Goal: Task Accomplishment & Management: Use online tool/utility

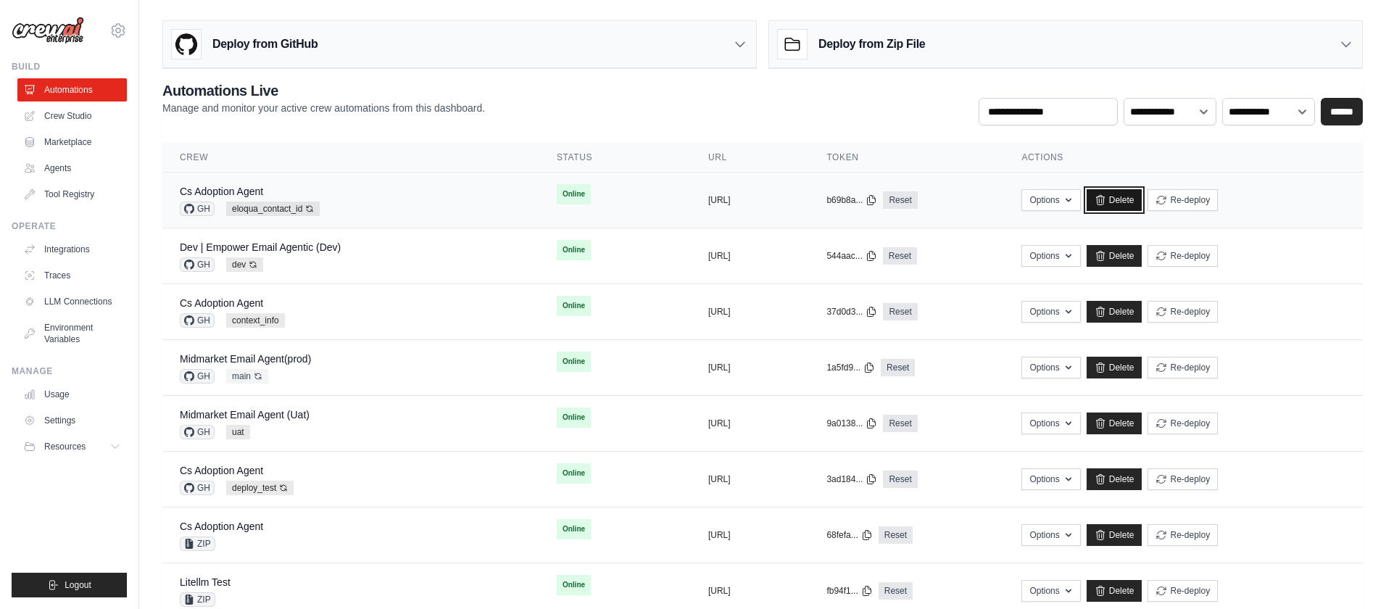
click at [1142, 198] on link "Delete" at bounding box center [1114, 200] width 56 height 22
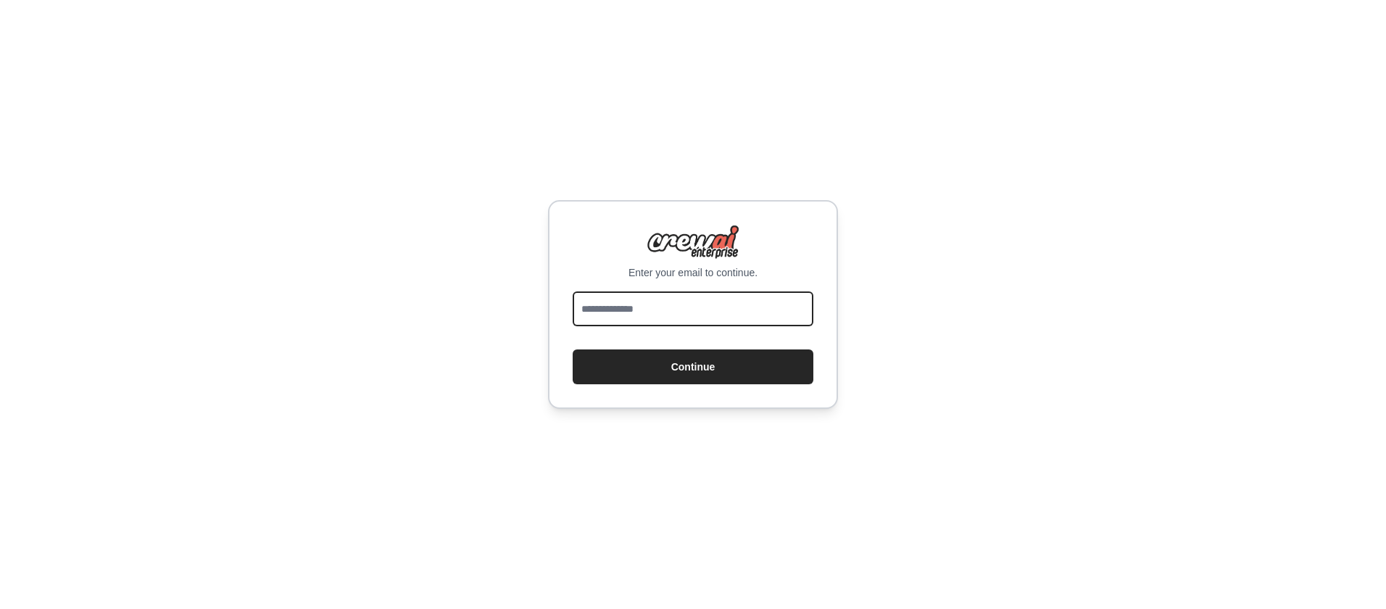
click at [685, 298] on input "email" at bounding box center [693, 308] width 241 height 35
drag, startPoint x: 675, startPoint y: 312, endPoint x: 731, endPoint y: 311, distance: 55.8
click at [731, 311] on input "**********" at bounding box center [693, 308] width 241 height 35
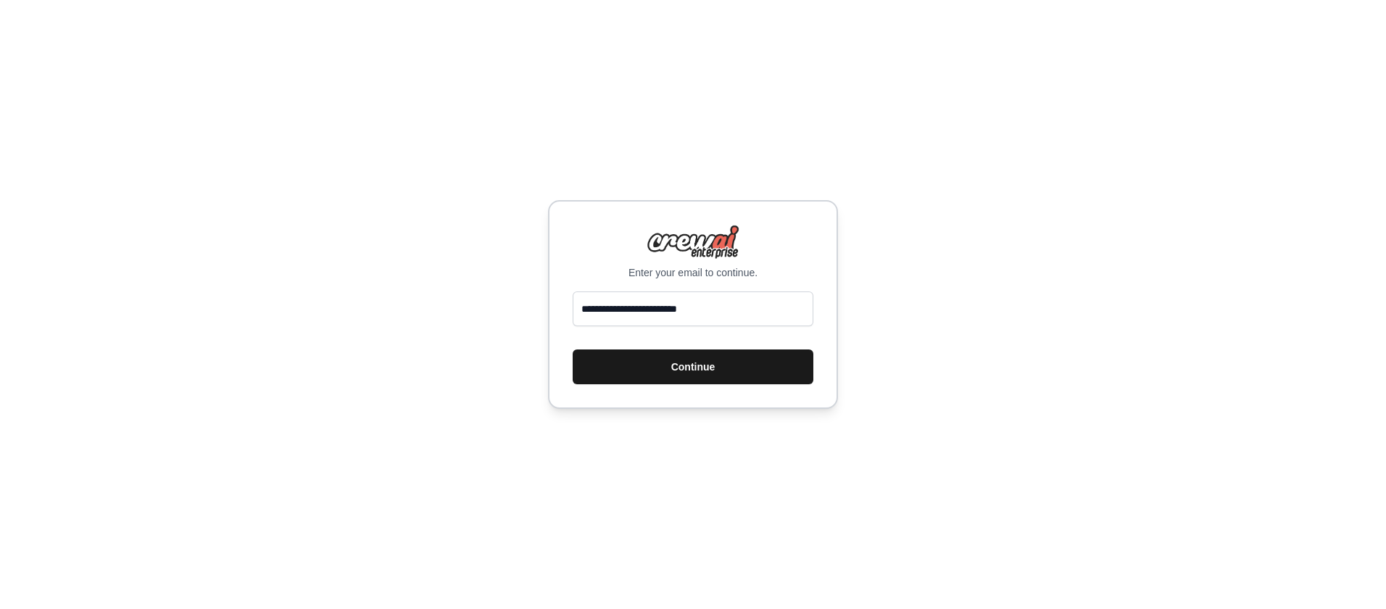
click at [715, 369] on button "Continue" at bounding box center [693, 366] width 241 height 35
click at [683, 369] on button "Continue" at bounding box center [693, 366] width 241 height 35
click at [704, 372] on button "Continue" at bounding box center [693, 366] width 241 height 35
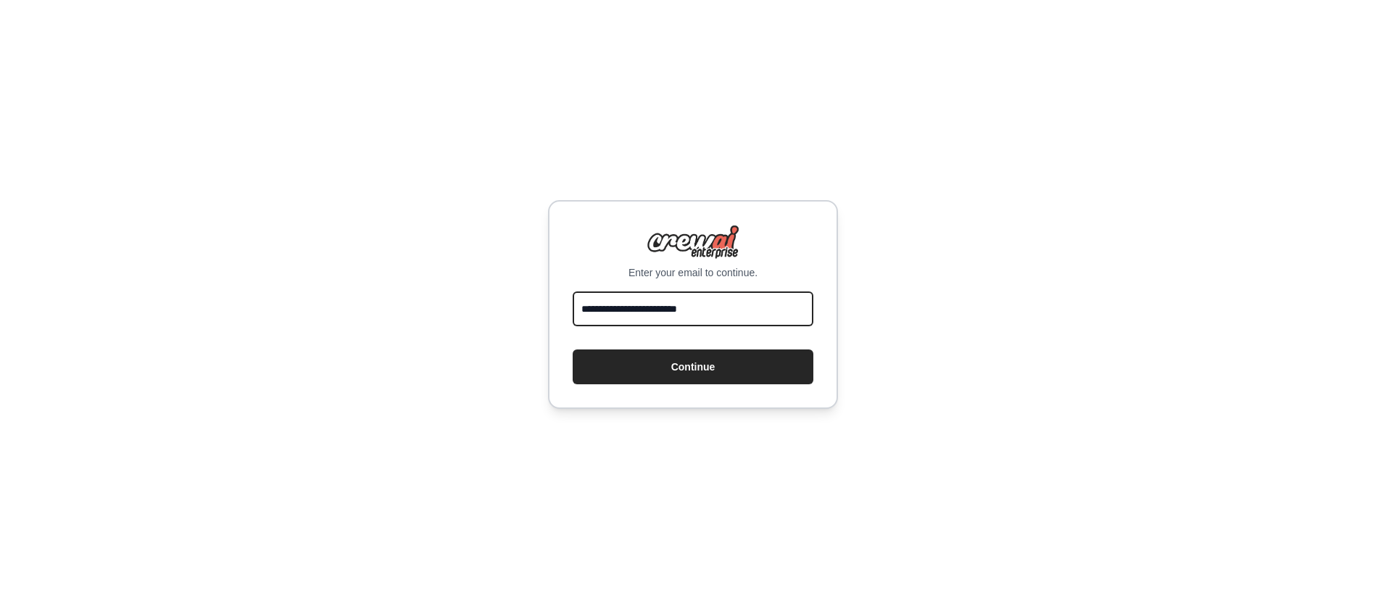
click at [729, 312] on input "**********" at bounding box center [693, 308] width 241 height 35
type input "**********"
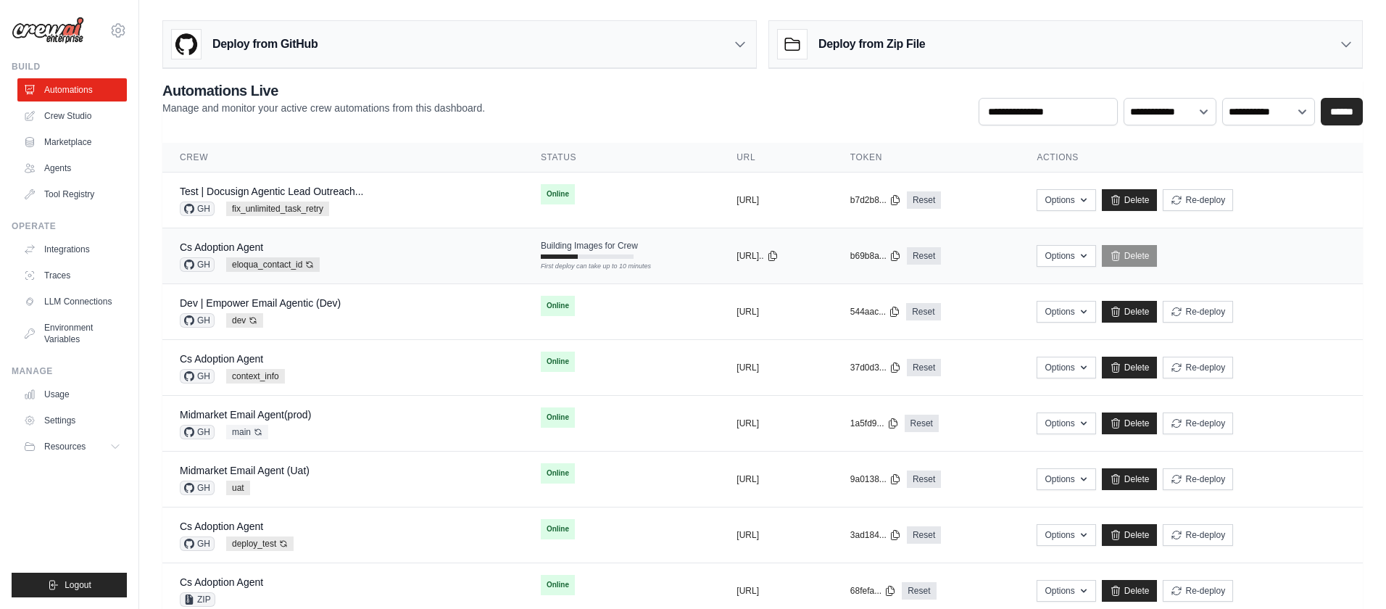
click at [462, 256] on div "Cs Adoption Agent GH eloqua_contact_id Auto-deploy enabled" at bounding box center [343, 256] width 326 height 32
click at [233, 43] on h3 "Deploy from GitHub" at bounding box center [264, 44] width 105 height 17
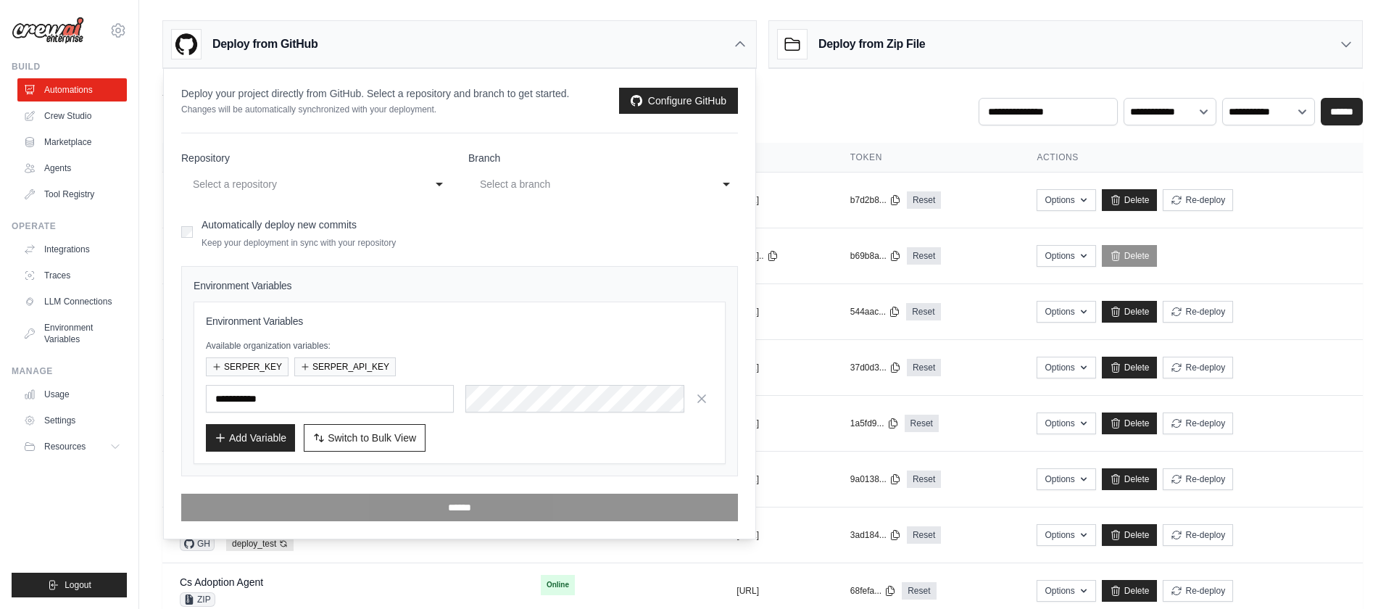
click at [315, 186] on div "Select a repository" at bounding box center [301, 183] width 217 height 17
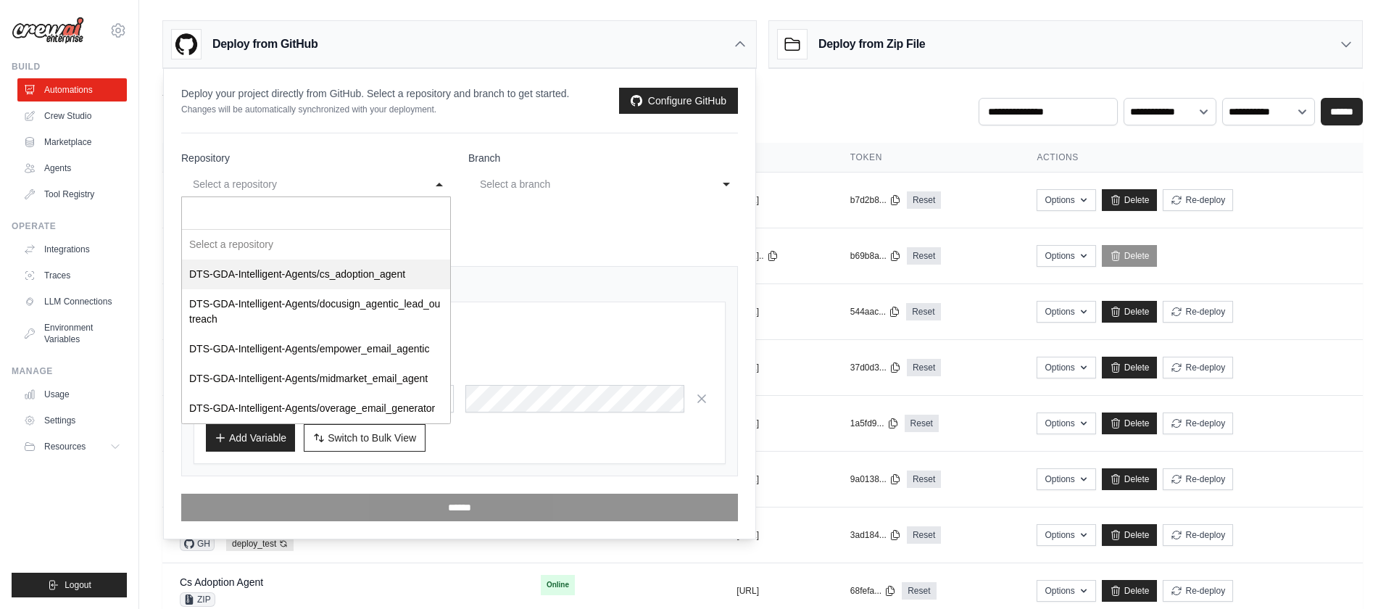
select select "**********"
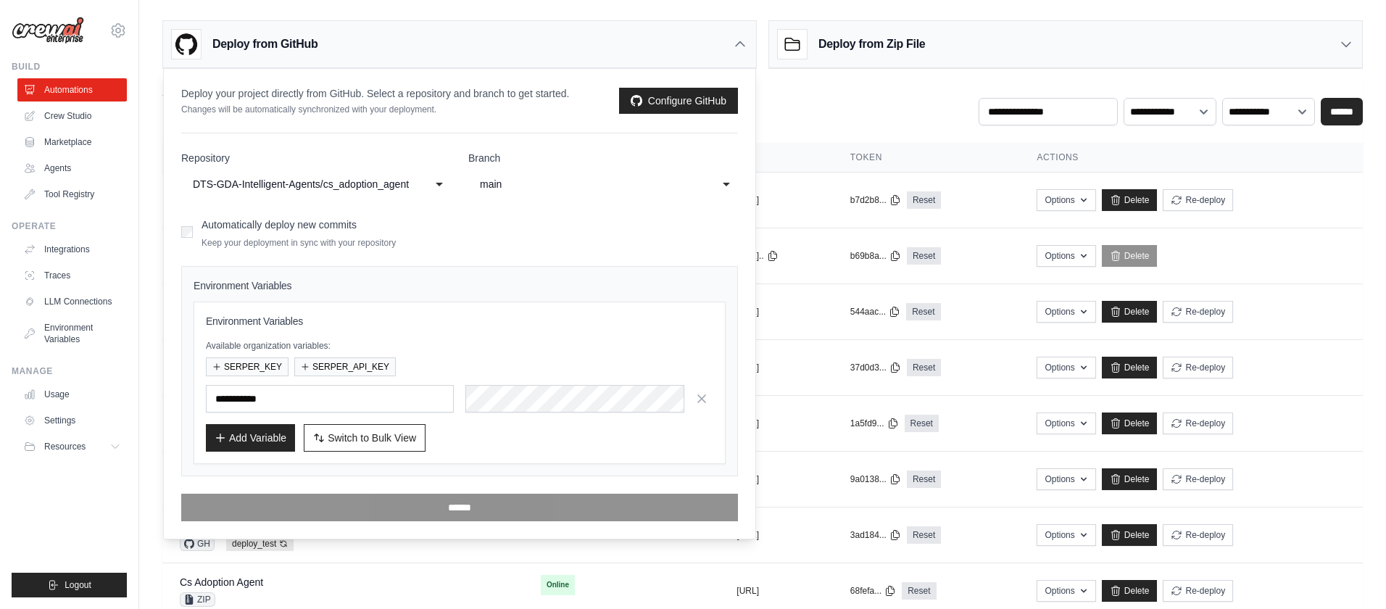
click at [527, 186] on div "main" at bounding box center [588, 183] width 217 height 17
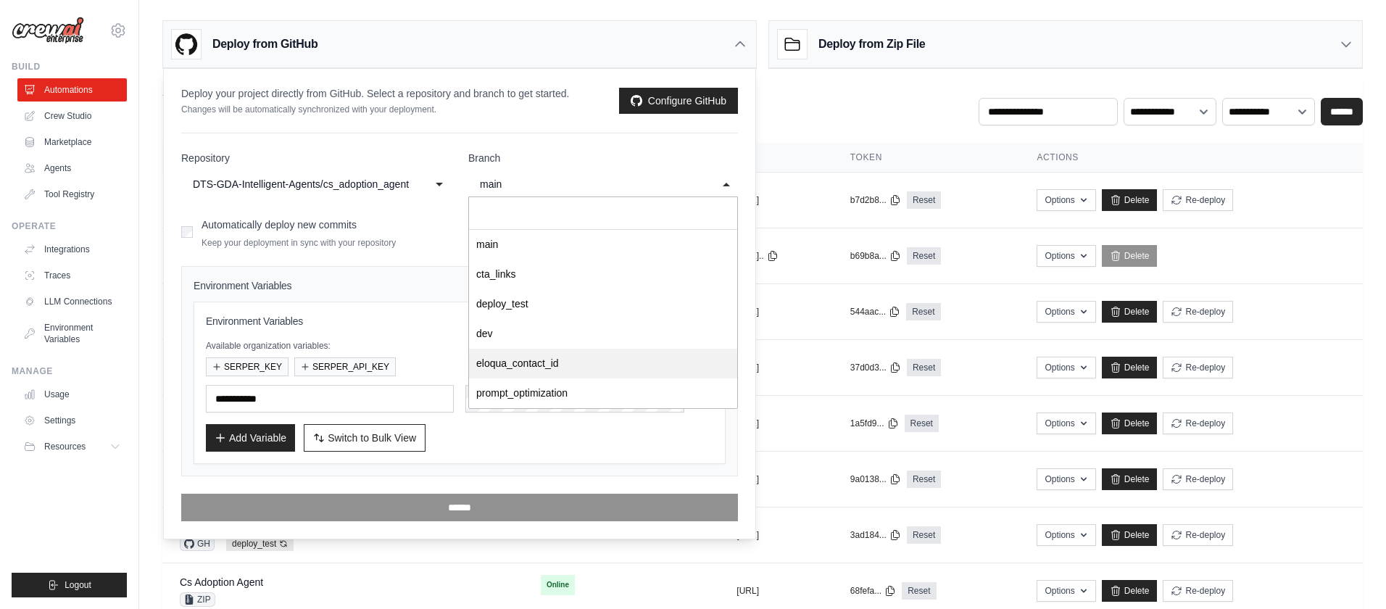
select select "**********"
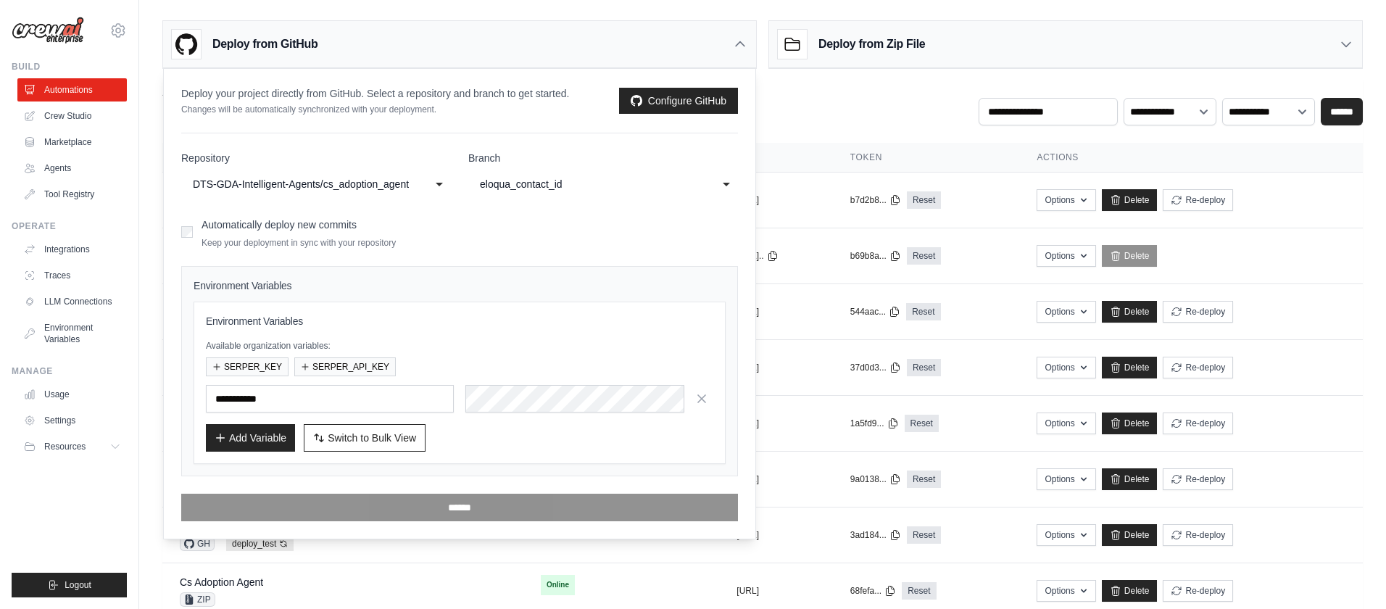
scroll to position [1, 0]
click at [344, 437] on span "Switch to Bulk View" at bounding box center [372, 436] width 88 height 14
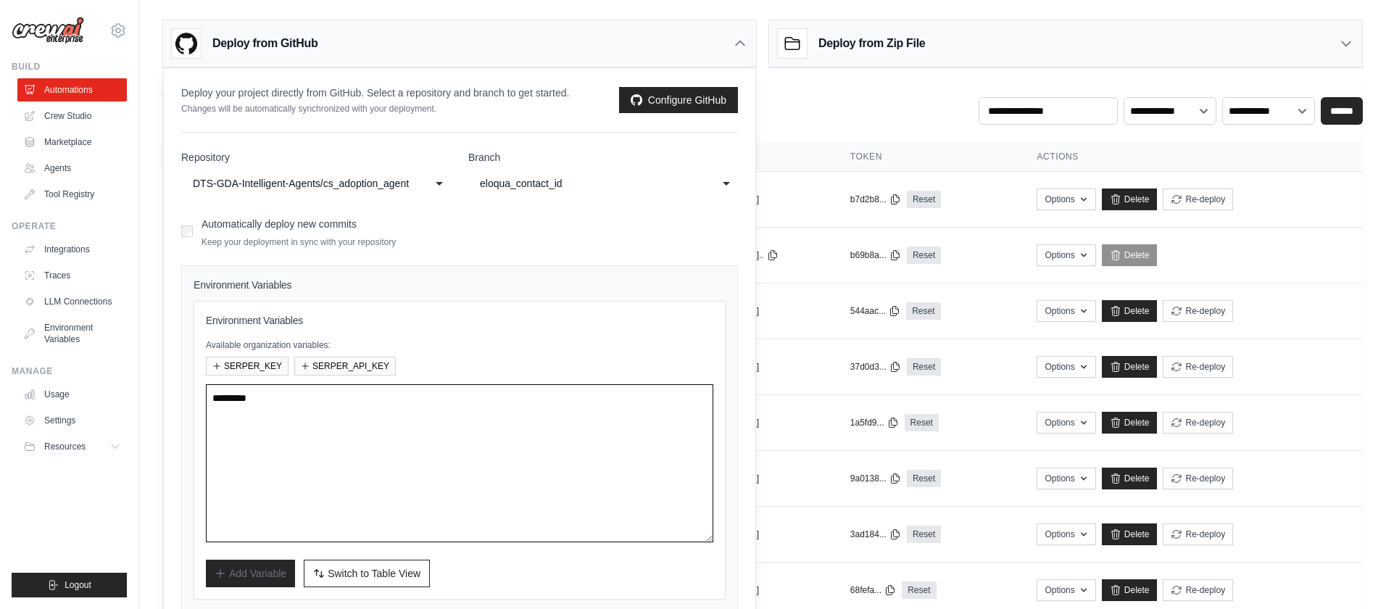
click at [532, 442] on textarea at bounding box center [459, 463] width 507 height 158
paste textarea "**********"
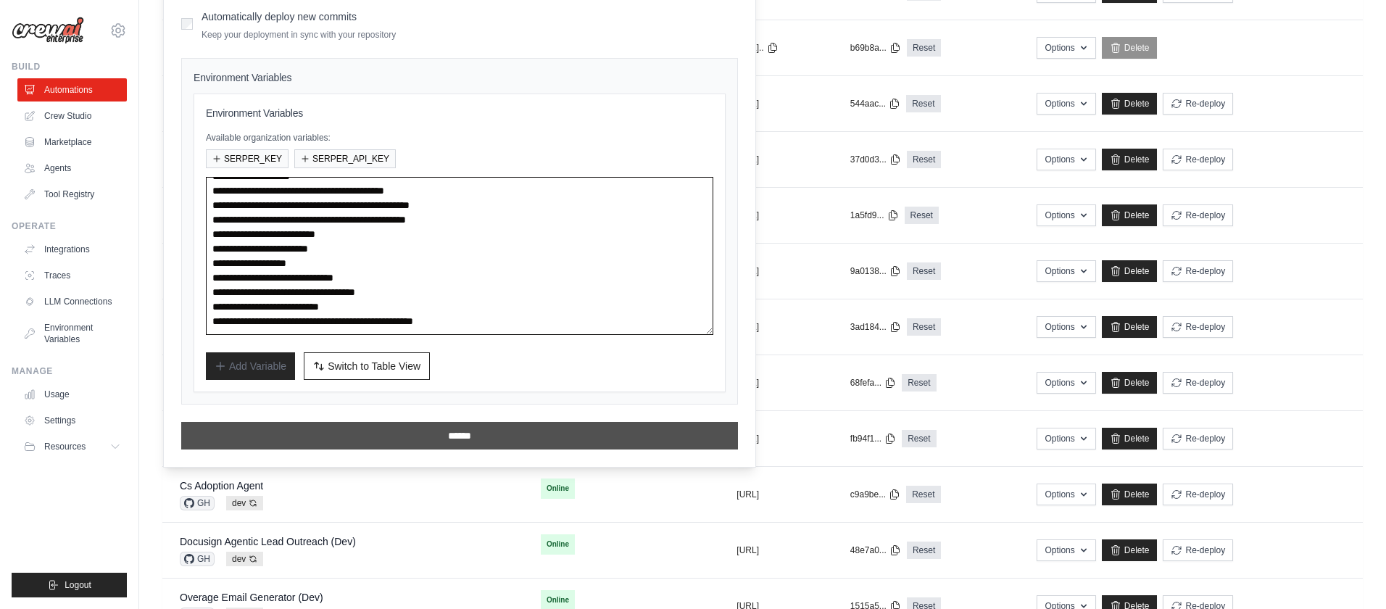
scroll to position [209, 0]
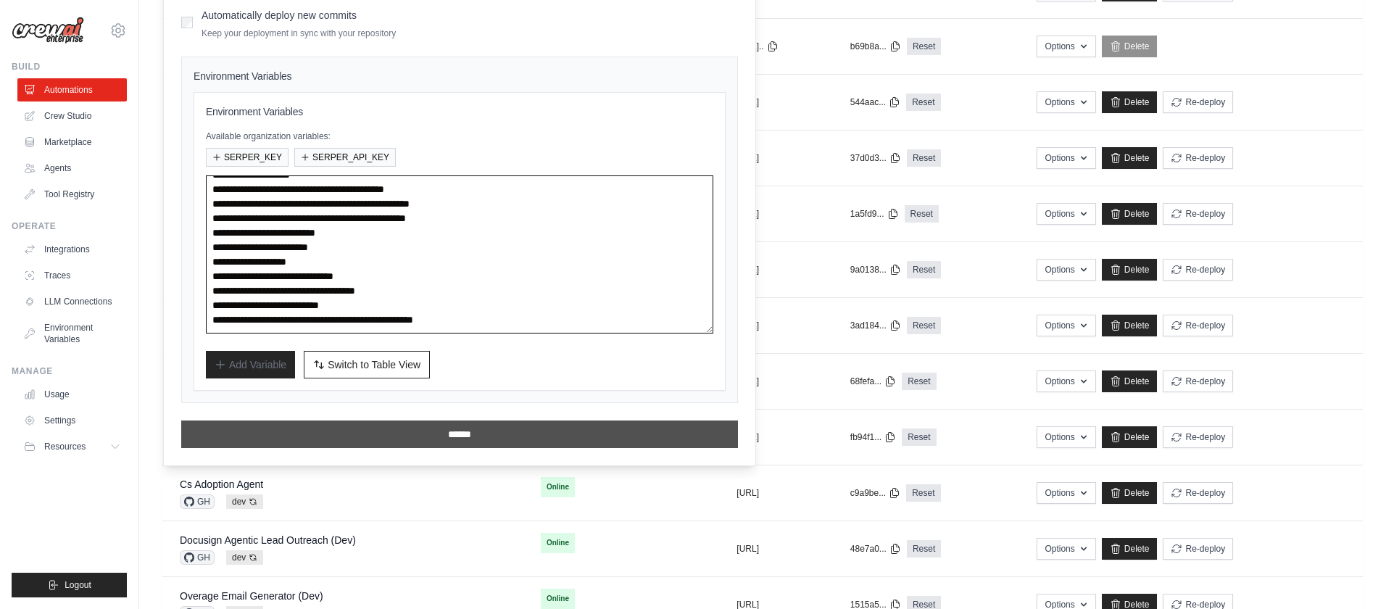
type textarea "**********"
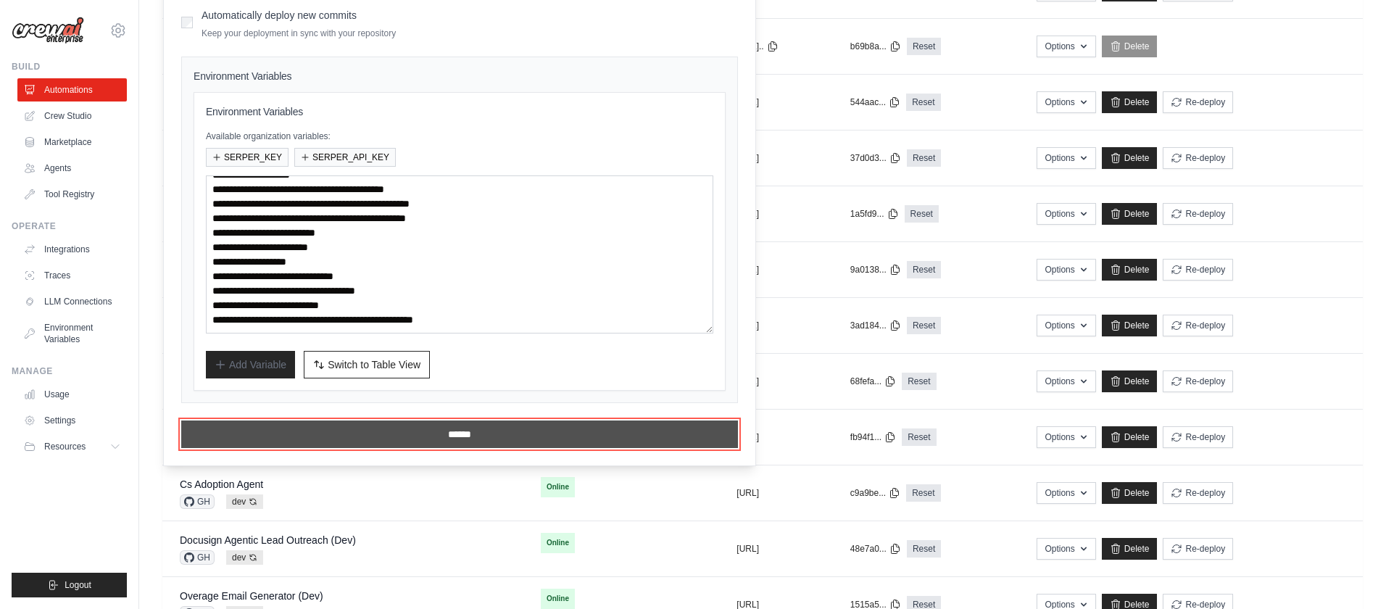
click at [470, 435] on input "******" at bounding box center [459, 434] width 557 height 28
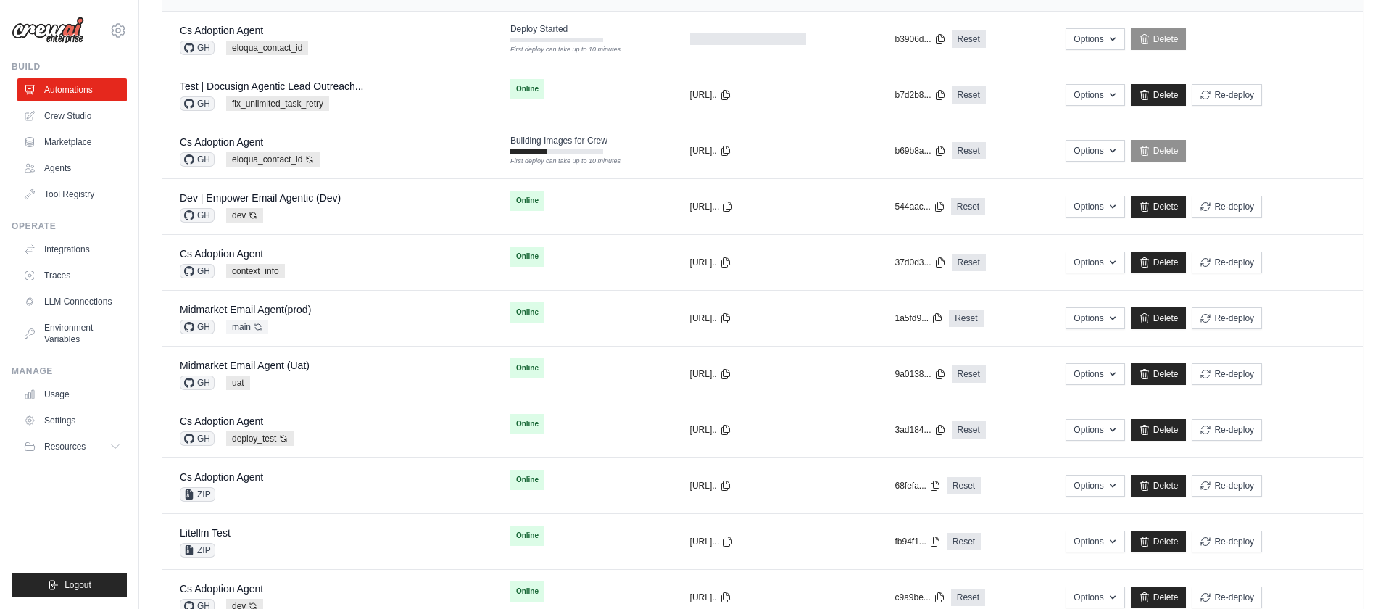
scroll to position [0, 0]
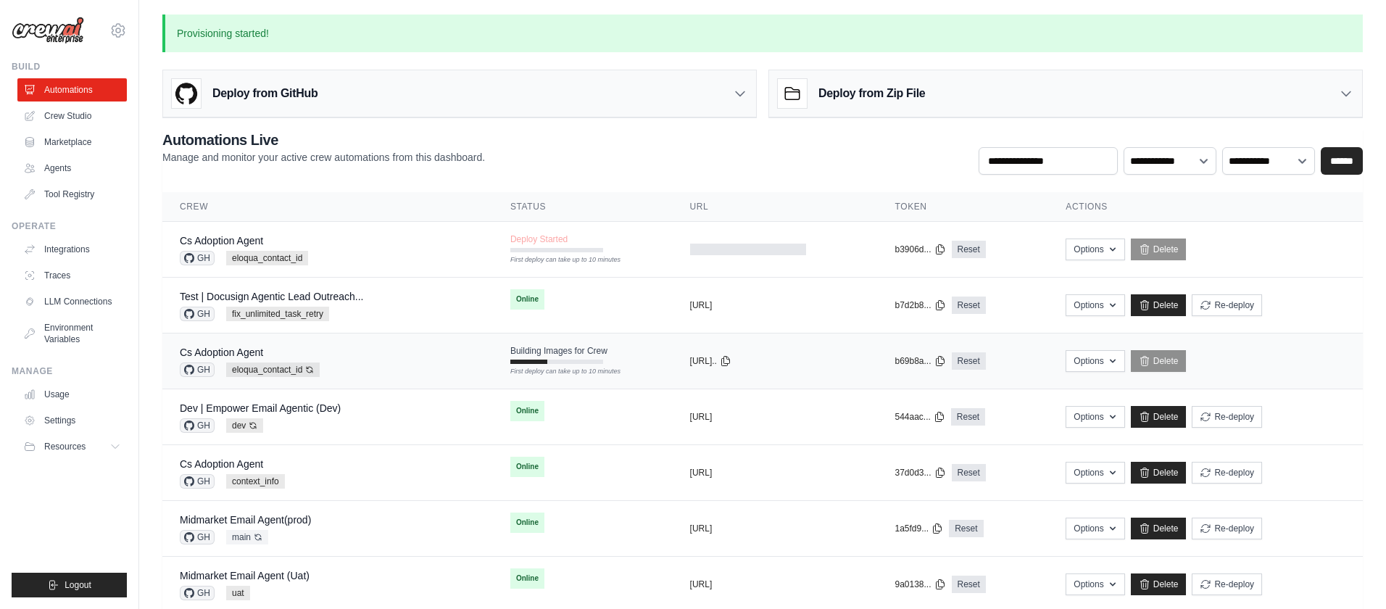
click at [609, 365] on td "Building Images for Crew First deploy can take up to 10 minutes" at bounding box center [583, 354] width 180 height 42
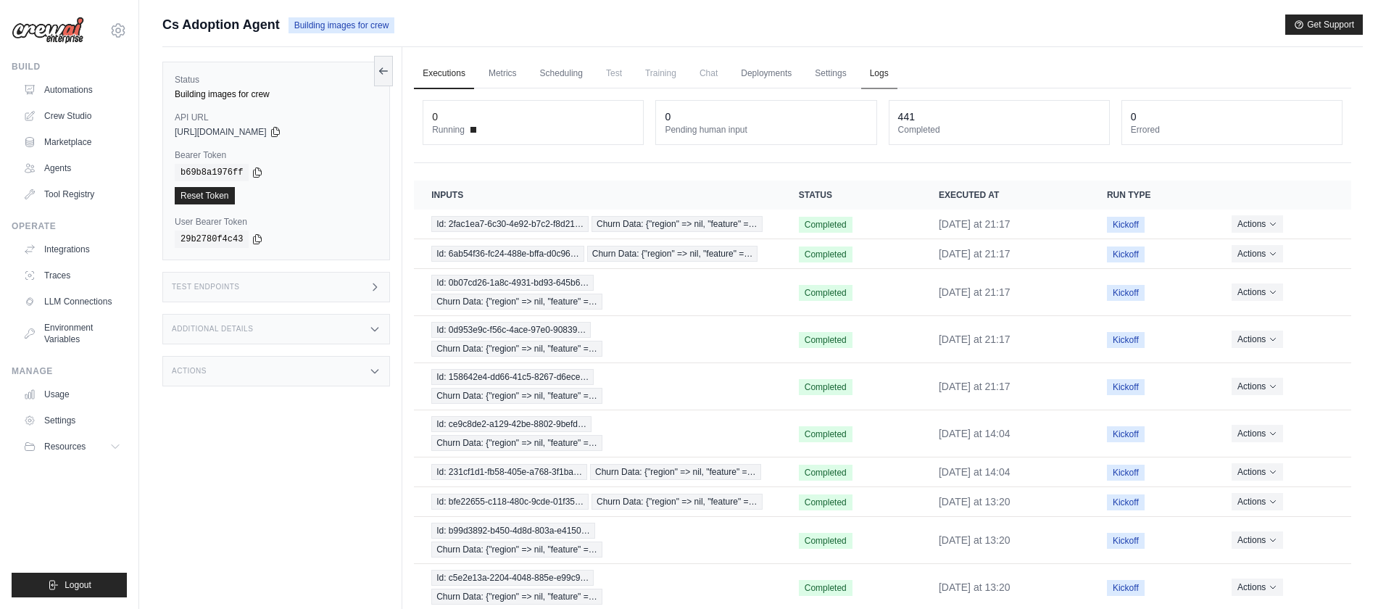
click at [880, 70] on link "Logs" at bounding box center [879, 74] width 36 height 30
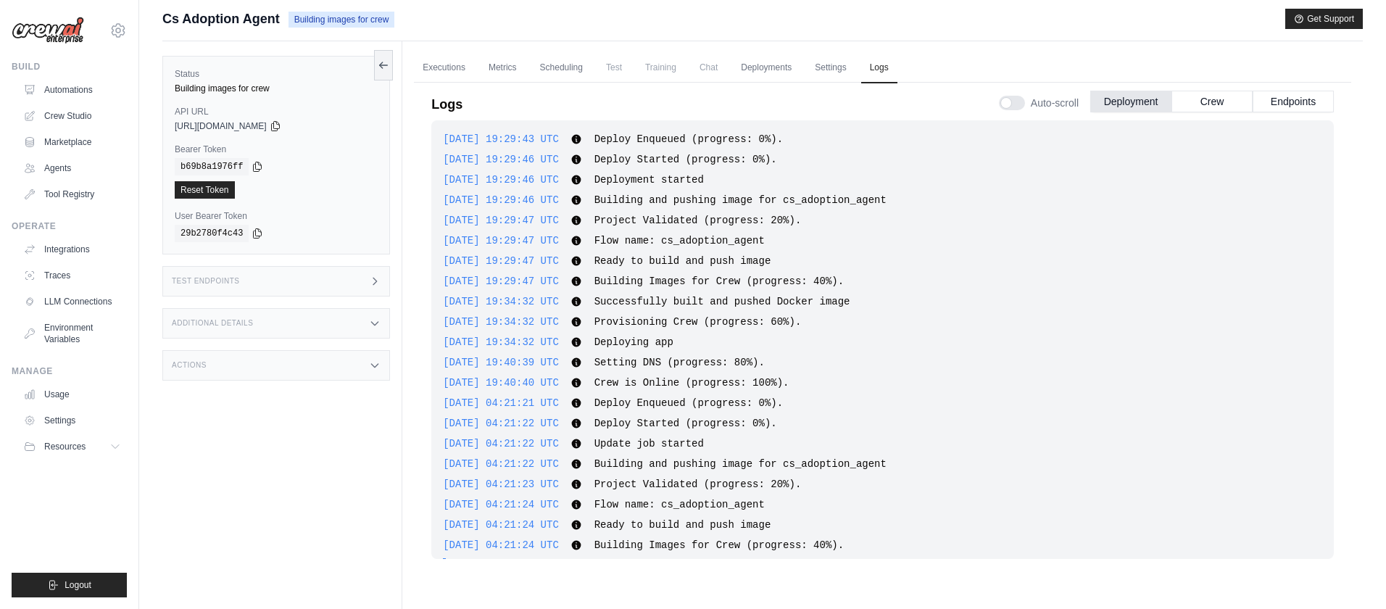
scroll to position [25, 0]
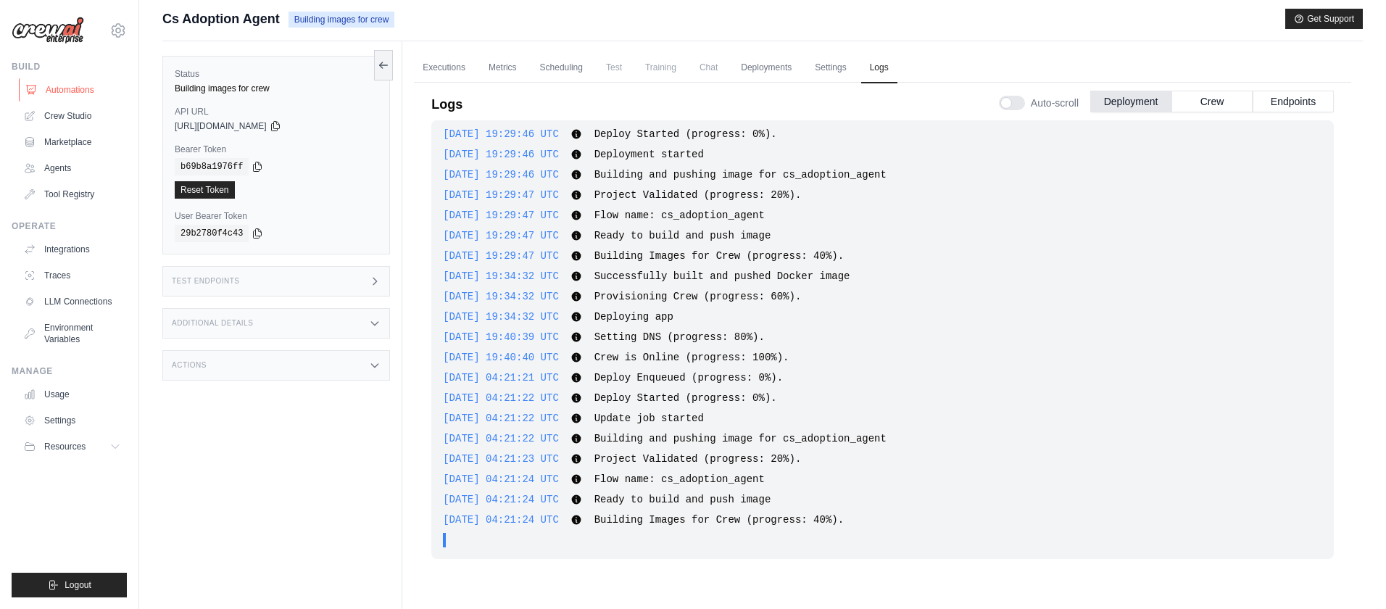
click at [63, 86] on link "Automations" at bounding box center [73, 89] width 109 height 23
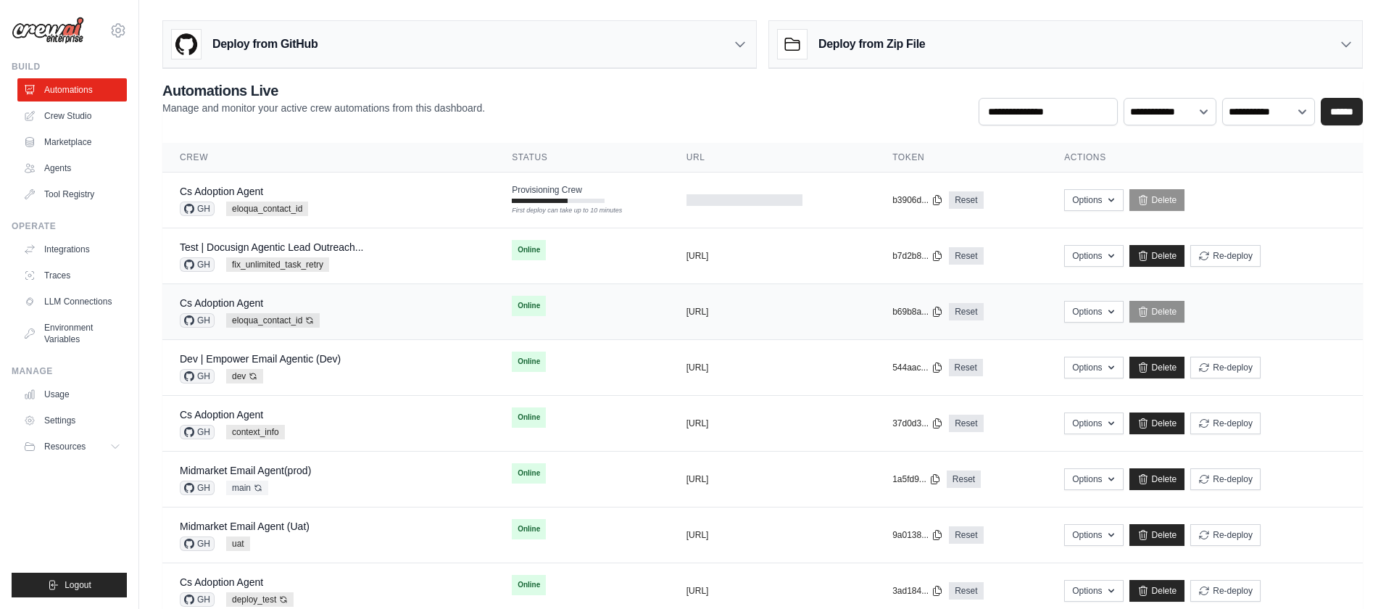
click at [586, 301] on td "Online First deploy can take up to 10 minutes" at bounding box center [581, 305] width 175 height 43
click at [578, 309] on td "Online First deploy can take up to 10 minutes" at bounding box center [581, 305] width 175 height 43
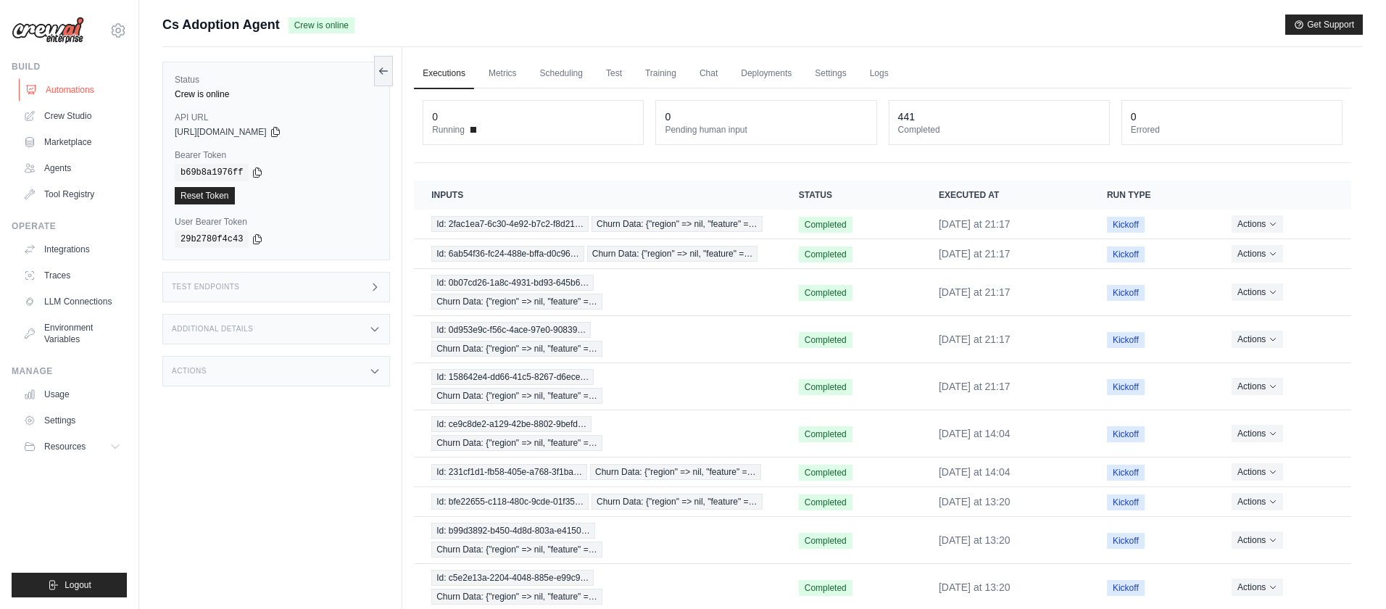
click at [72, 88] on link "Automations" at bounding box center [73, 89] width 109 height 23
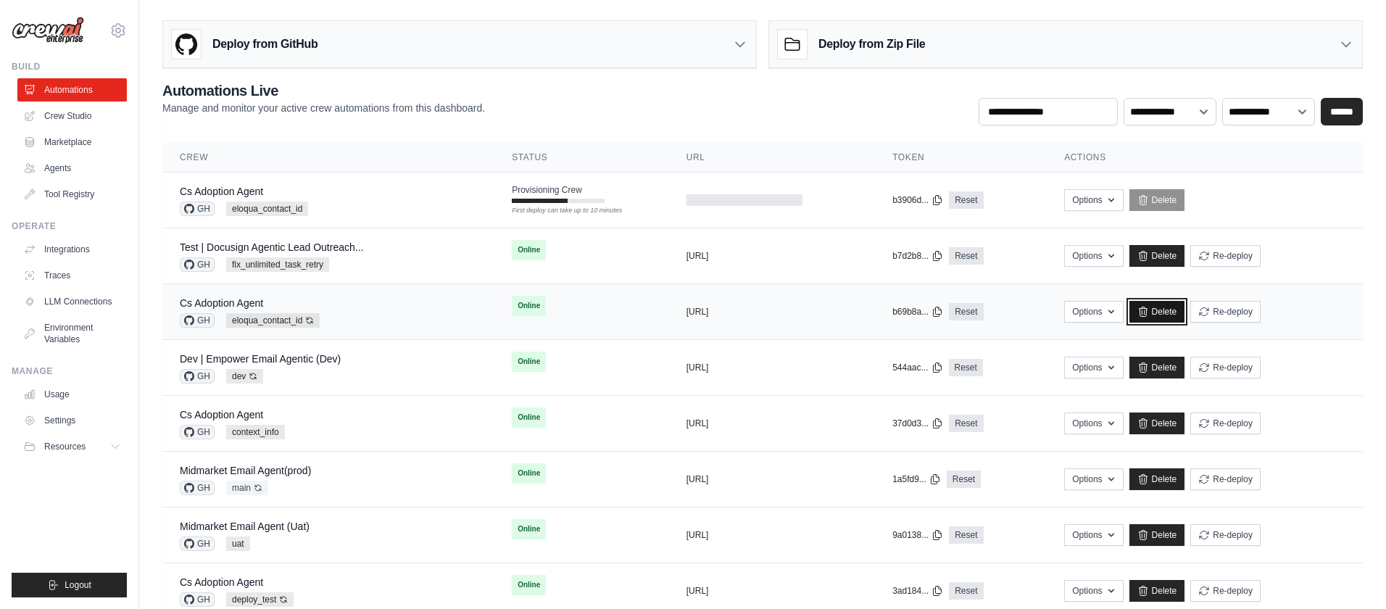
click at [1162, 309] on link "Delete" at bounding box center [1157, 312] width 56 height 22
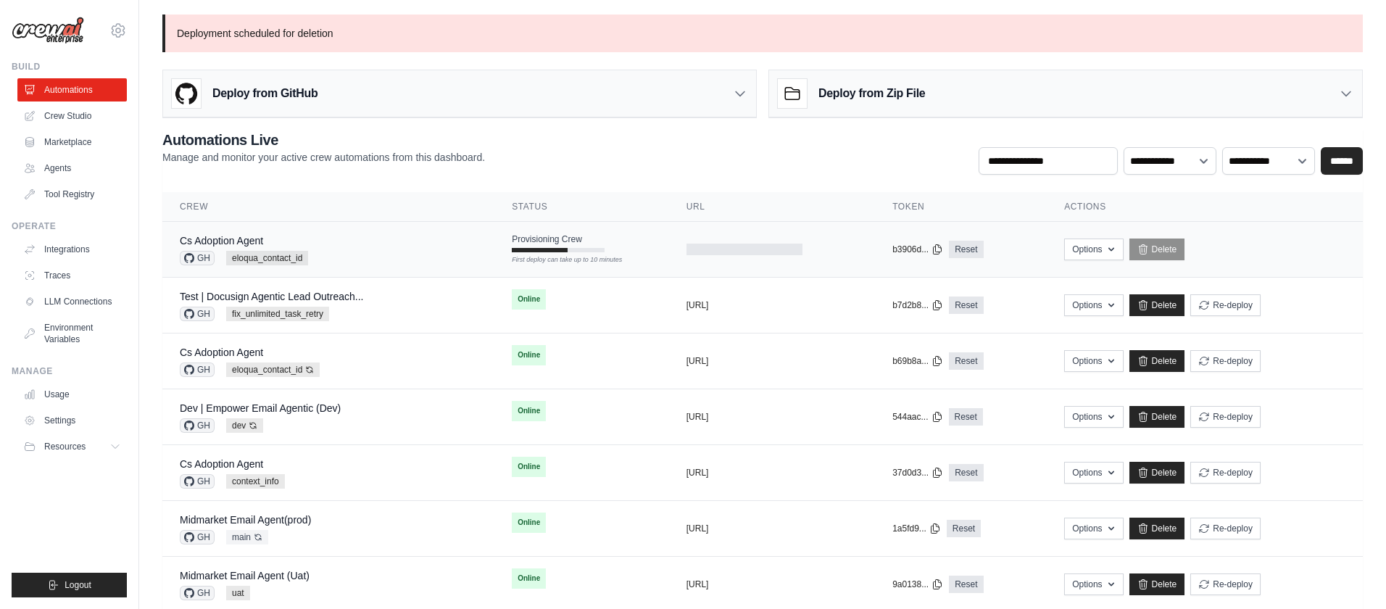
click at [631, 246] on td "Provisioning Crew First deploy can take up to 10 minutes" at bounding box center [581, 243] width 175 height 42
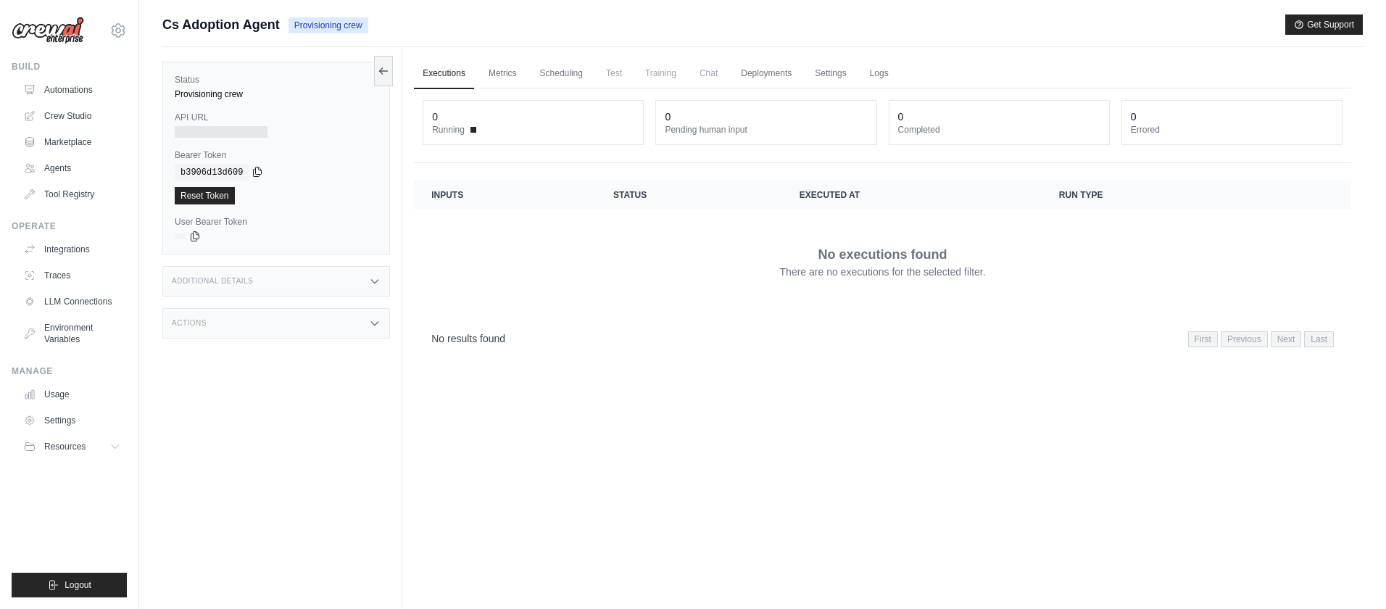
click at [258, 173] on icon at bounding box center [257, 172] width 12 height 12
click at [59, 91] on link "Automations" at bounding box center [73, 89] width 109 height 23
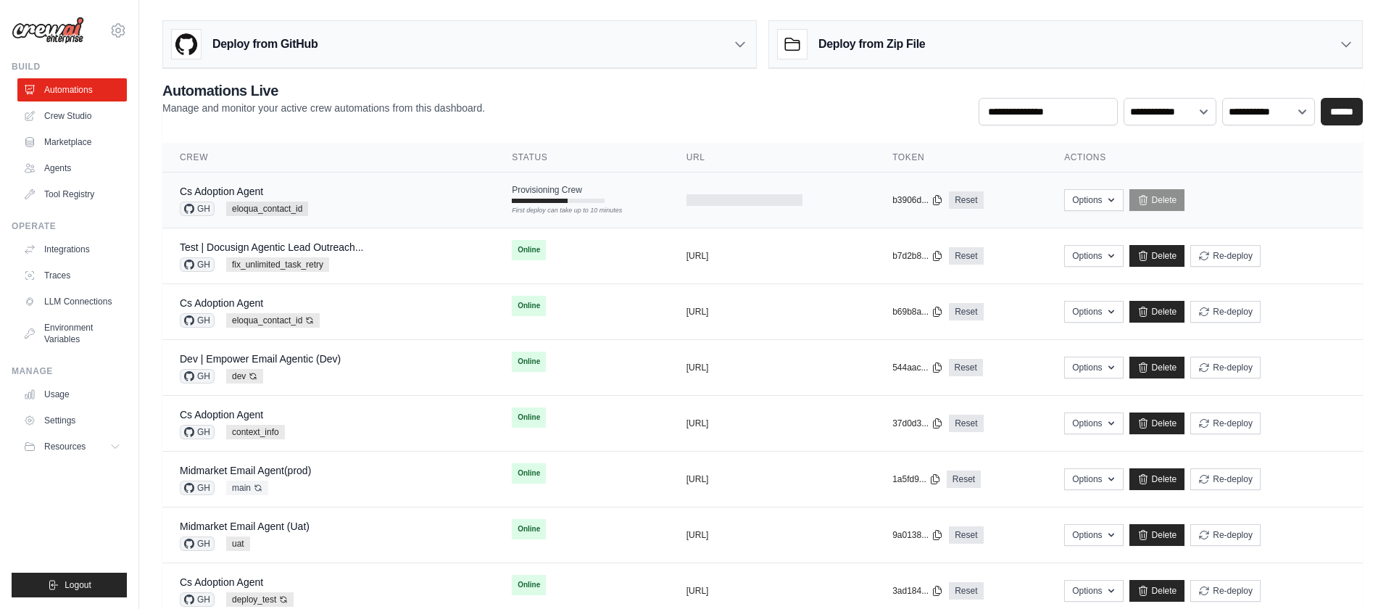
click at [396, 186] on div "Cs Adoption Agent GH eloqua_contact_id" at bounding box center [328, 200] width 297 height 32
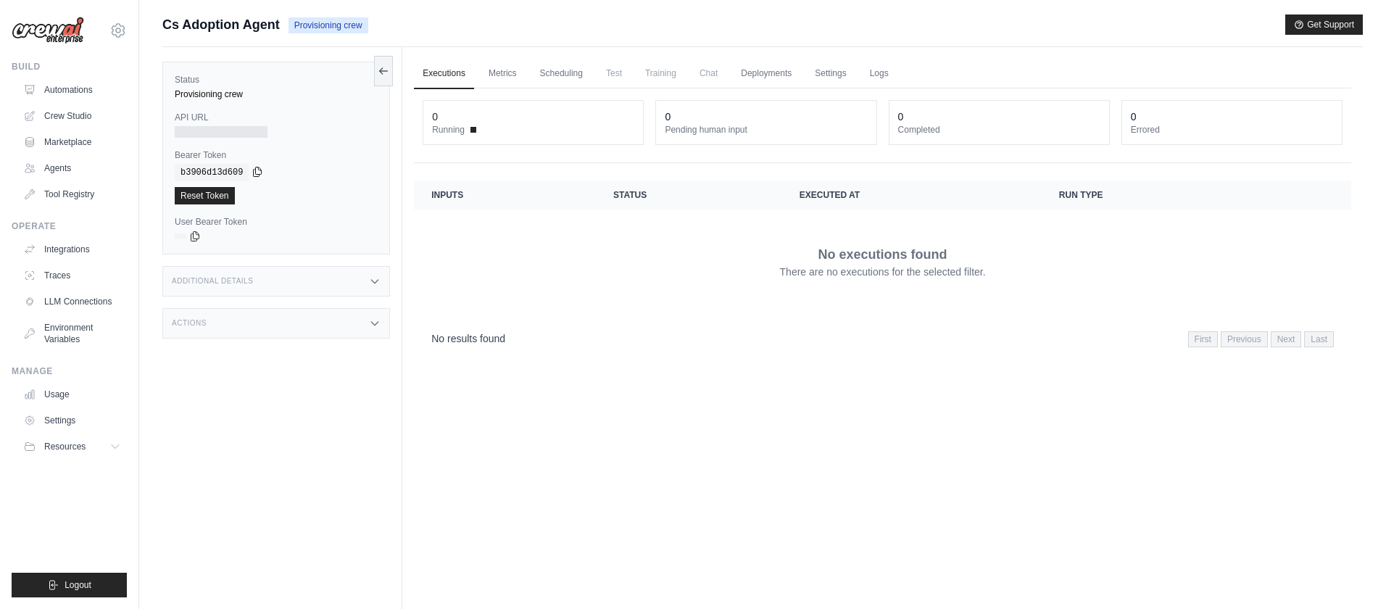
click at [259, 172] on icon at bounding box center [257, 172] width 12 height 12
click at [78, 88] on link "Automations" at bounding box center [73, 89] width 109 height 23
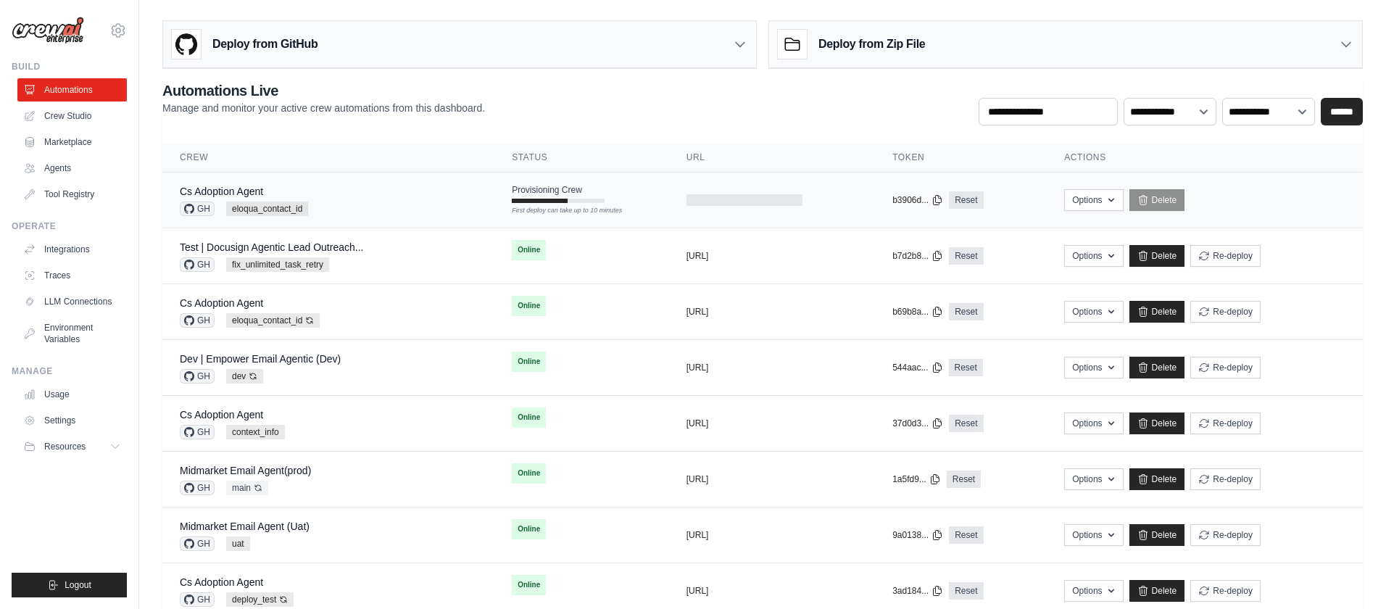
click at [553, 193] on span "Provisioning Crew" at bounding box center [547, 190] width 70 height 12
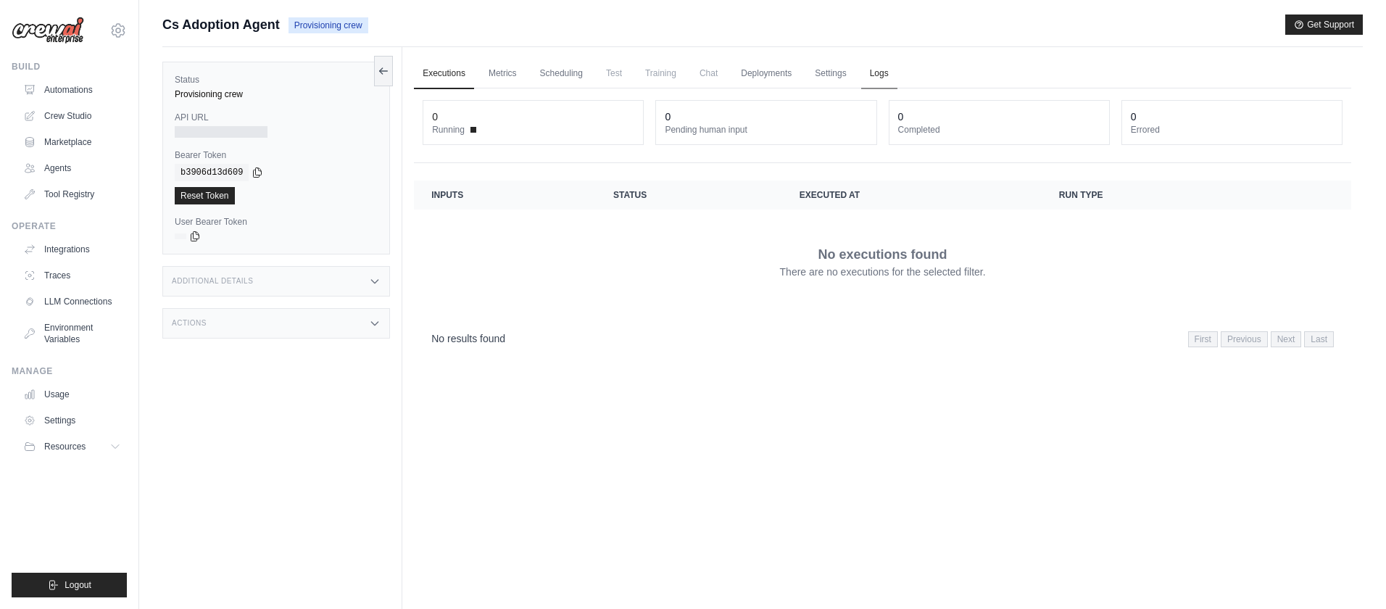
click at [879, 75] on link "Logs" at bounding box center [879, 74] width 36 height 30
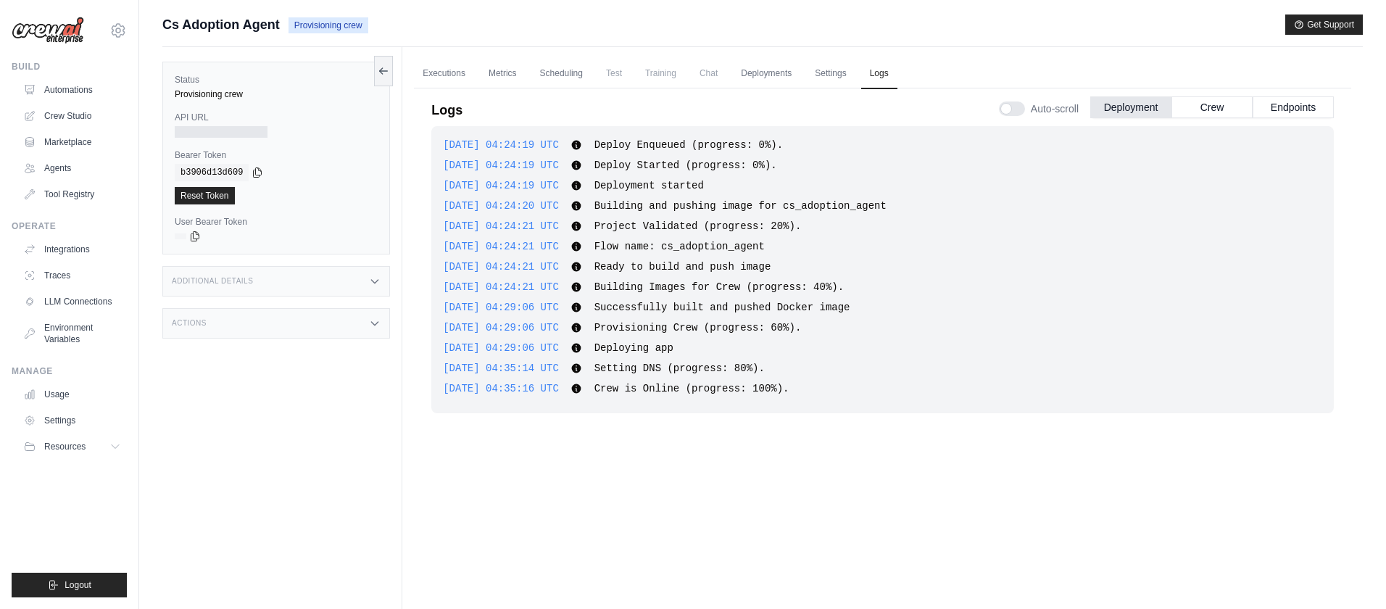
scroll to position [15, 0]
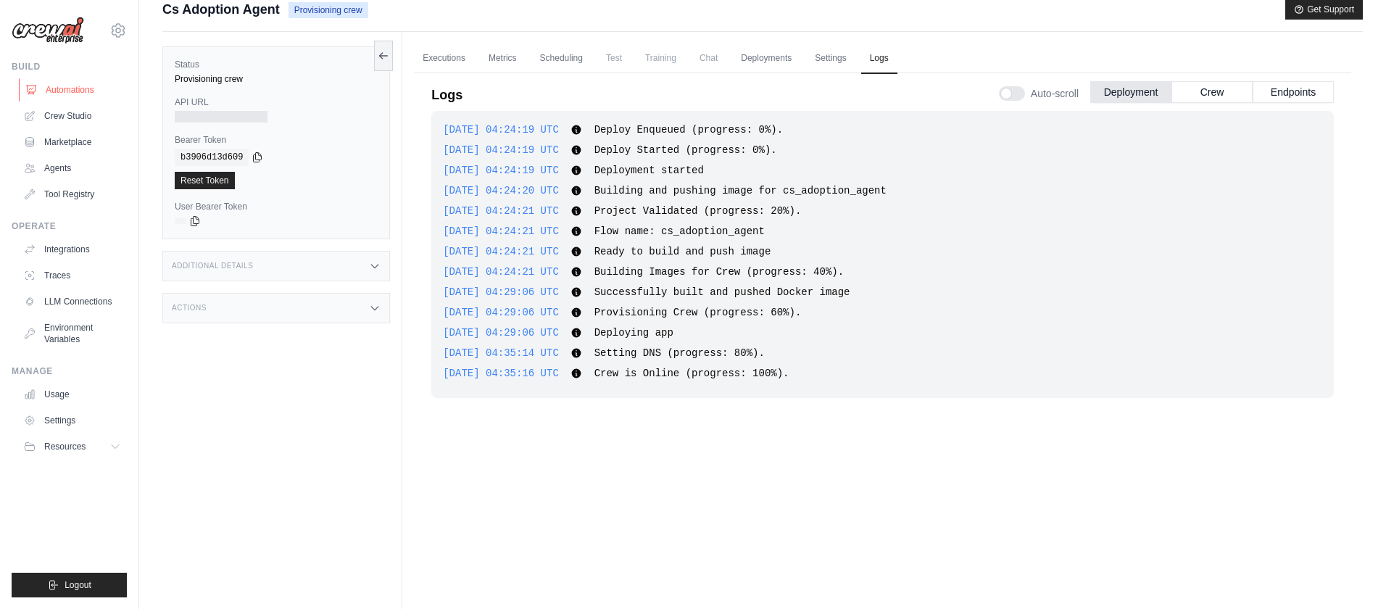
click at [70, 88] on link "Automations" at bounding box center [73, 89] width 109 height 23
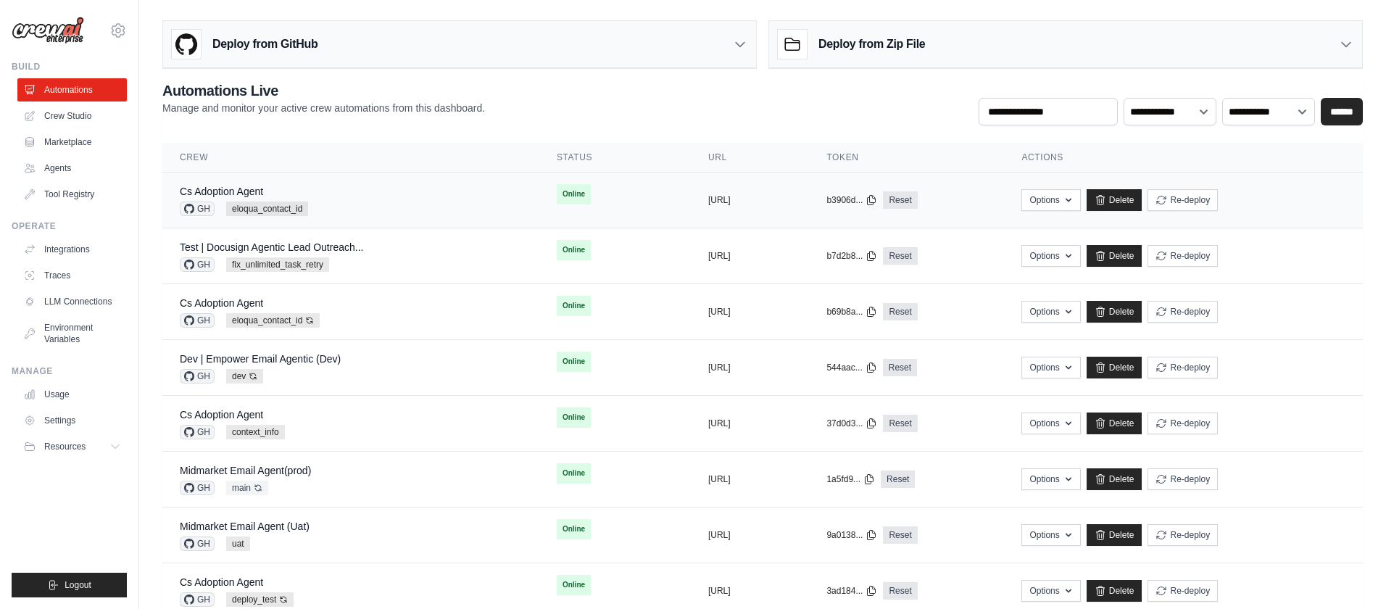
click at [433, 201] on div "Cs Adoption Agent GH eloqua_contact_id" at bounding box center [351, 200] width 342 height 32
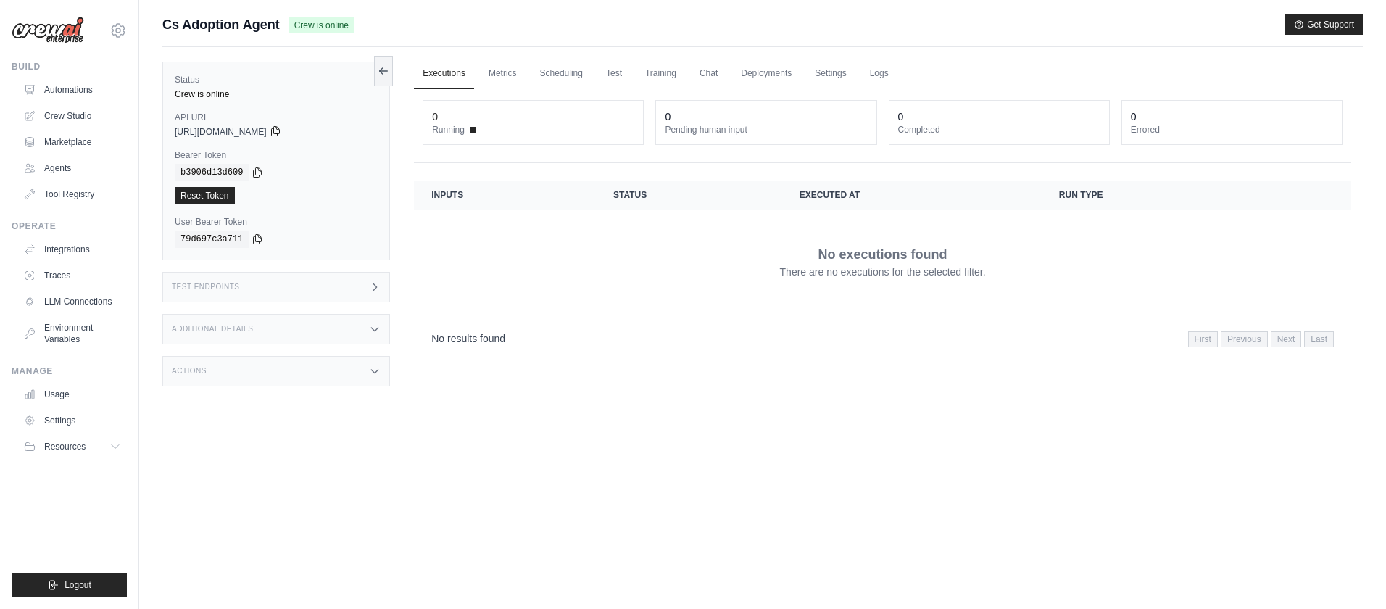
click at [281, 133] on icon at bounding box center [276, 131] width 12 height 12
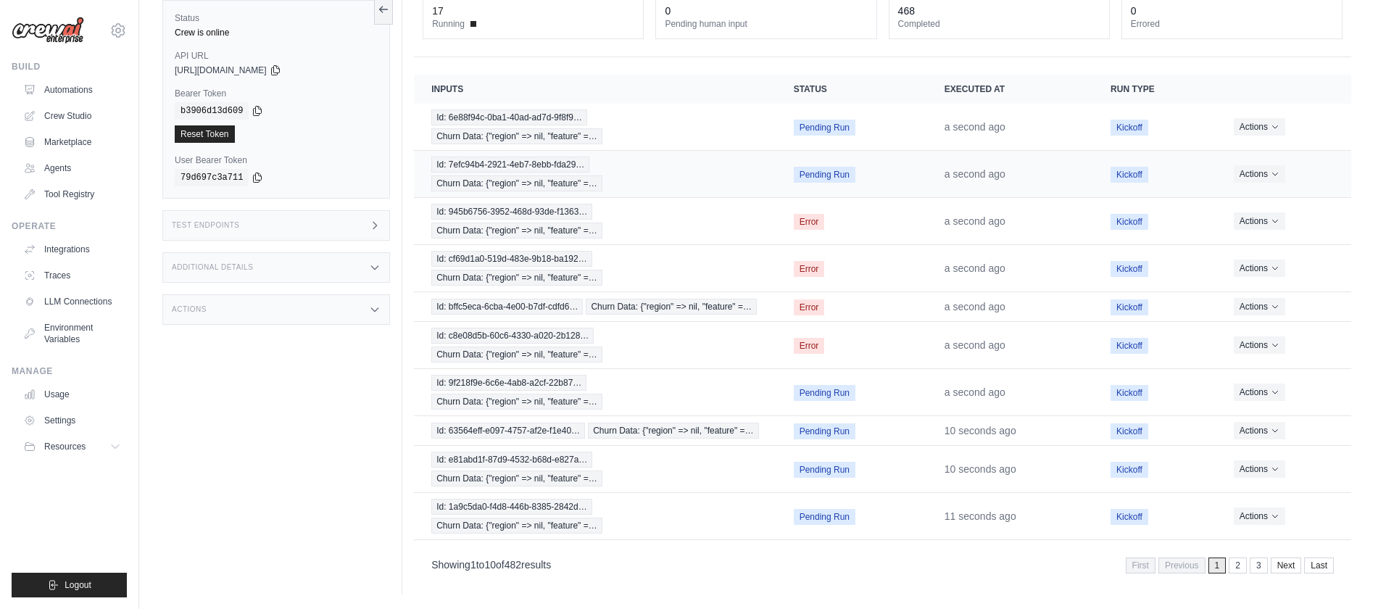
scroll to position [105, 0]
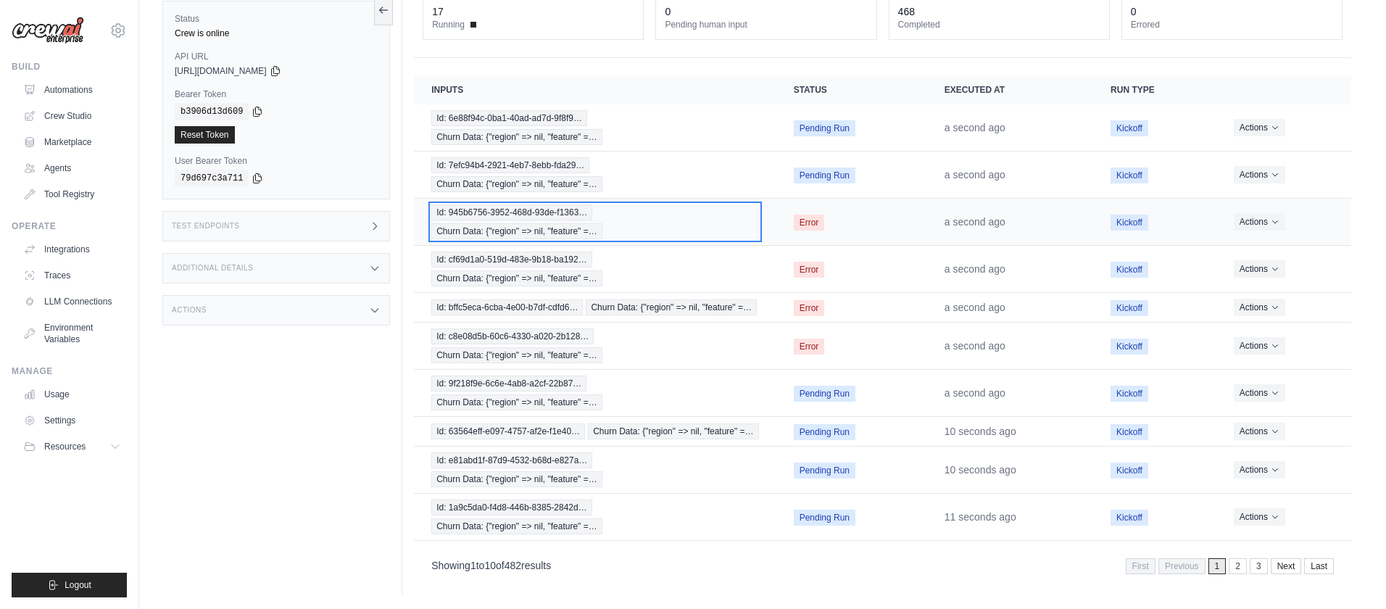
click at [685, 222] on div "Id: 945b6756-3952-468d-93de-f1363… Churn Data: {"region" => nil, "feature" =…" at bounding box center [594, 221] width 327 height 35
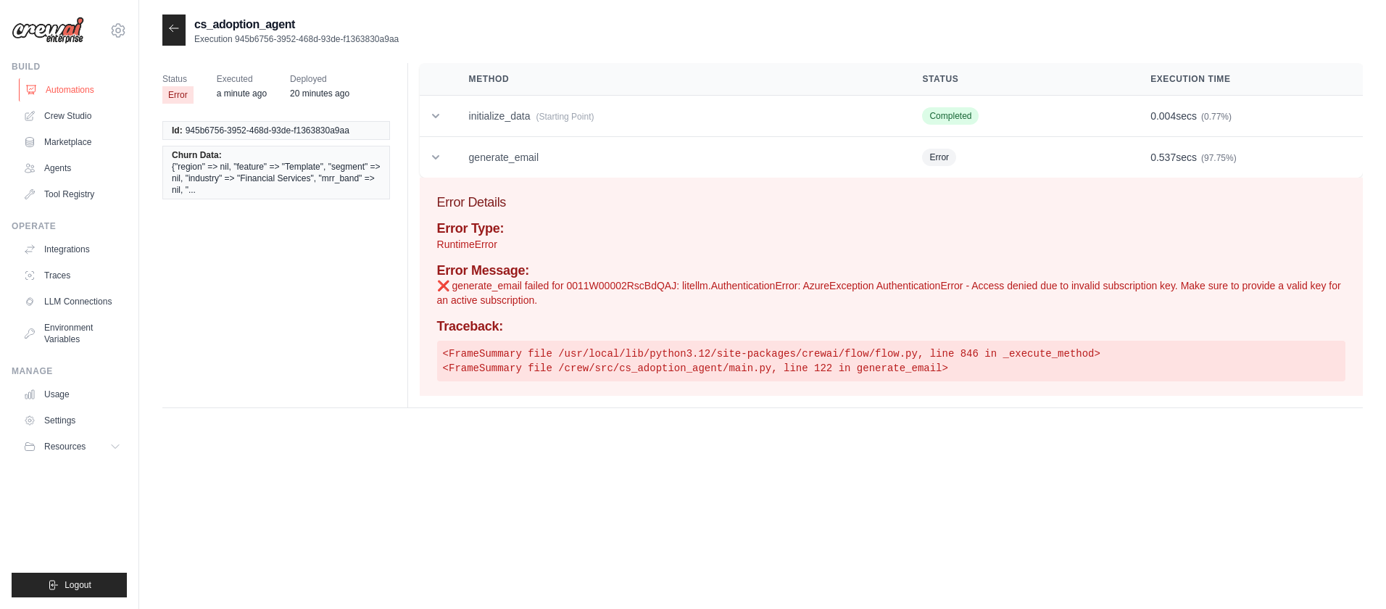
click at [55, 93] on link "Automations" at bounding box center [73, 89] width 109 height 23
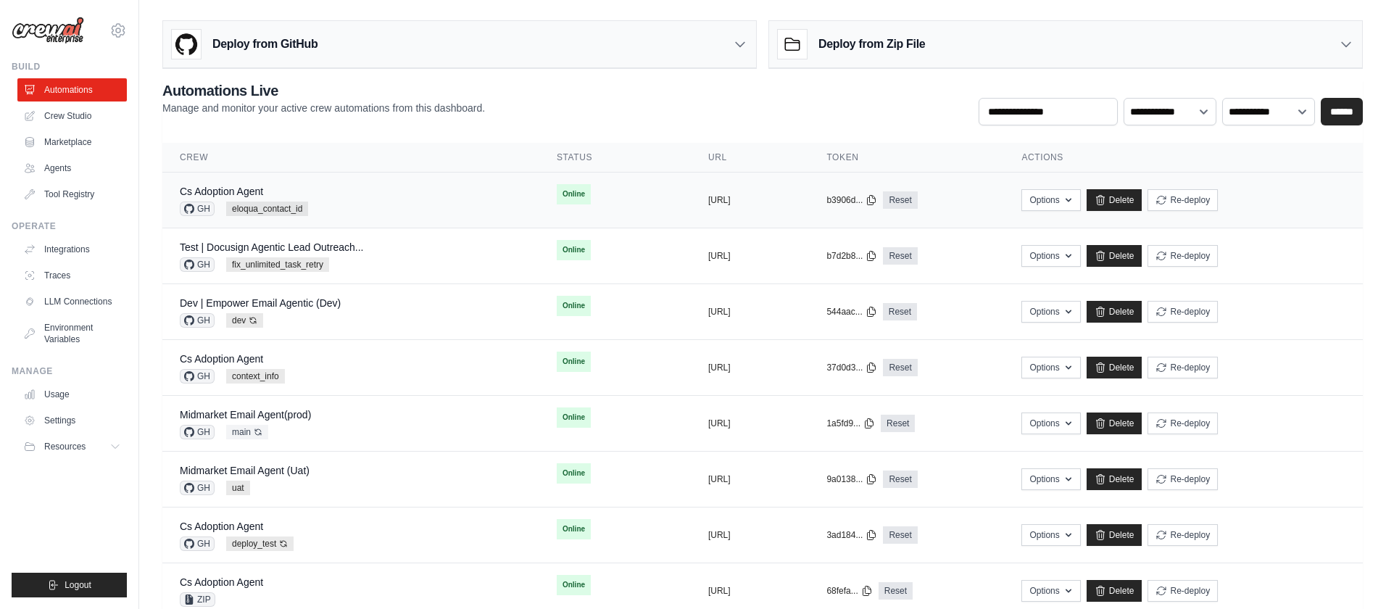
click at [607, 201] on td "Online" at bounding box center [614, 193] width 151 height 43
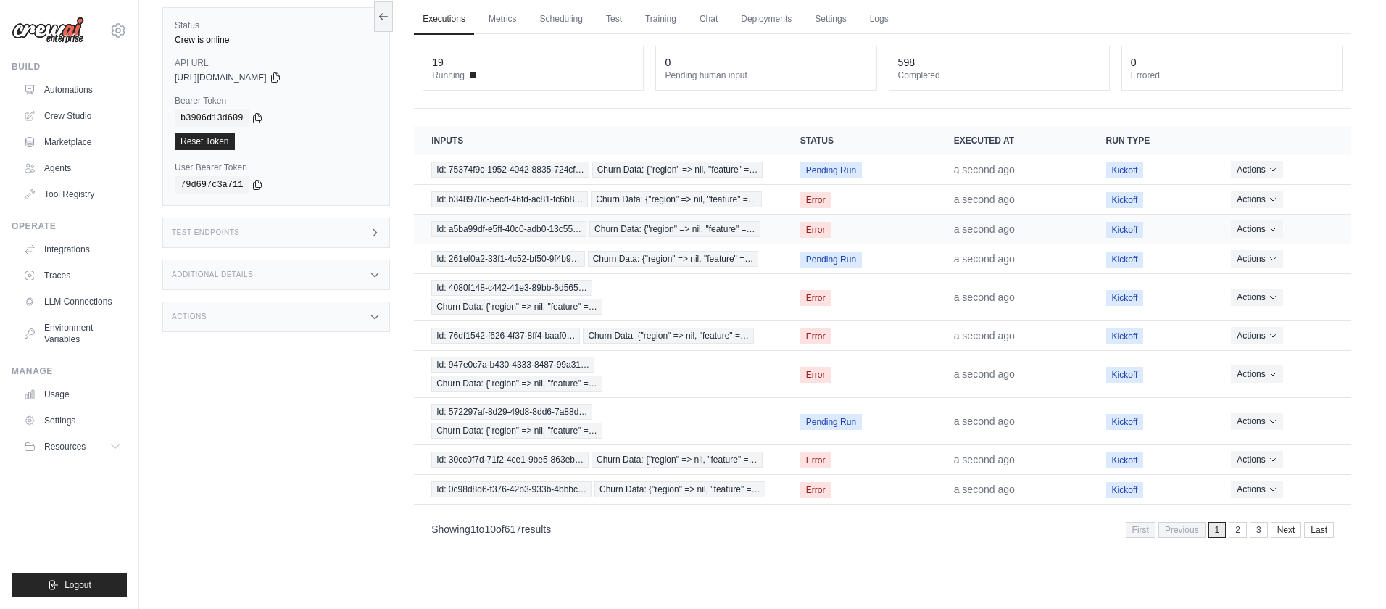
scroll to position [62, 0]
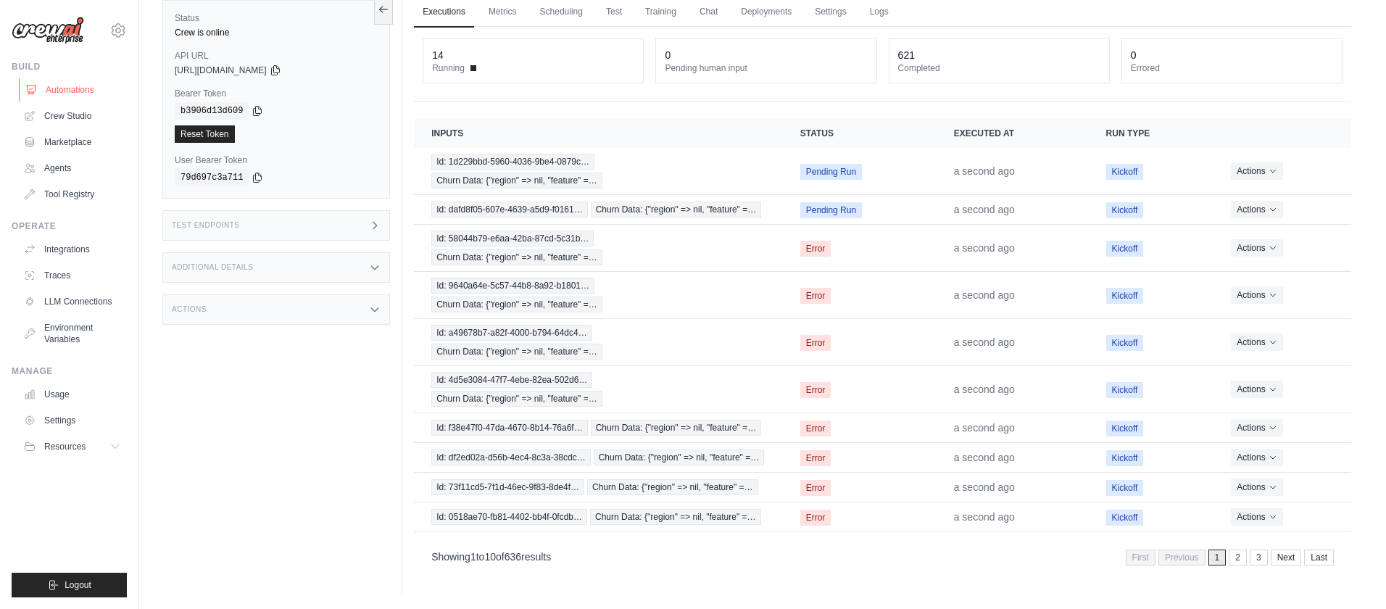
click at [65, 92] on link "Automations" at bounding box center [73, 89] width 109 height 23
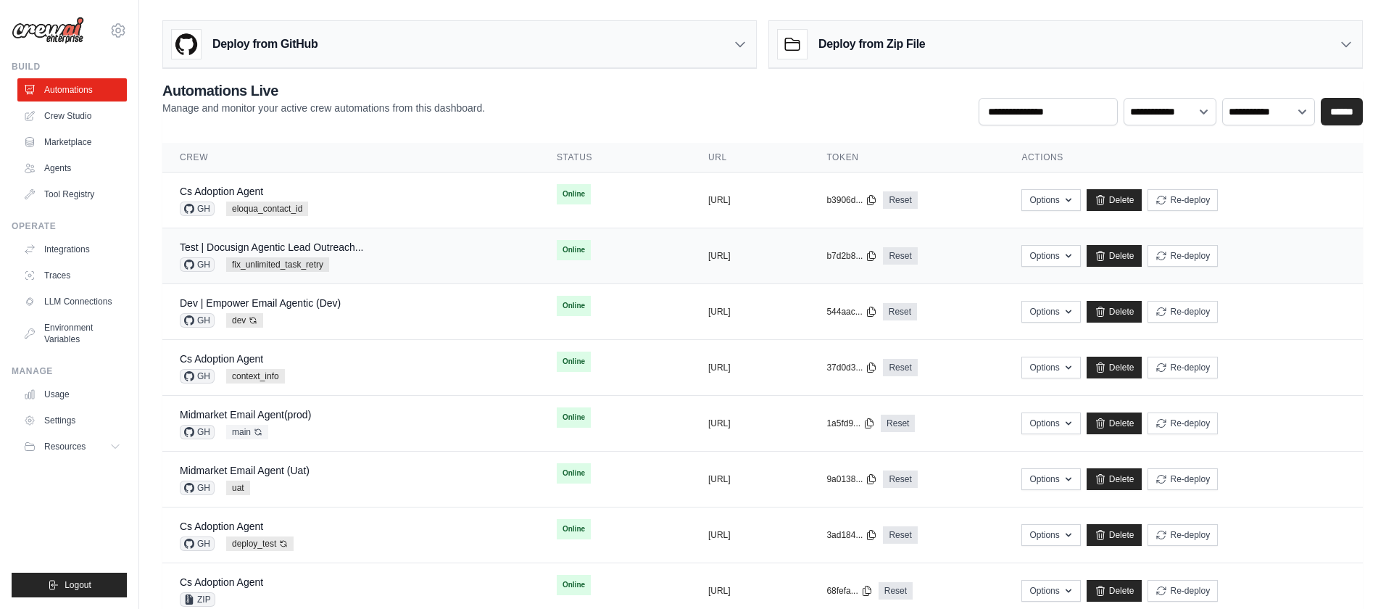
click at [430, 259] on div "Test | Docusign Agentic Lead Outreach... GH fix_unlimited_task_retry" at bounding box center [351, 256] width 342 height 32
click at [1142, 199] on link "Delete" at bounding box center [1114, 200] width 56 height 22
click at [451, 197] on div "Cs Adoption Agent GH eloqua_contact_id" at bounding box center [351, 200] width 342 height 32
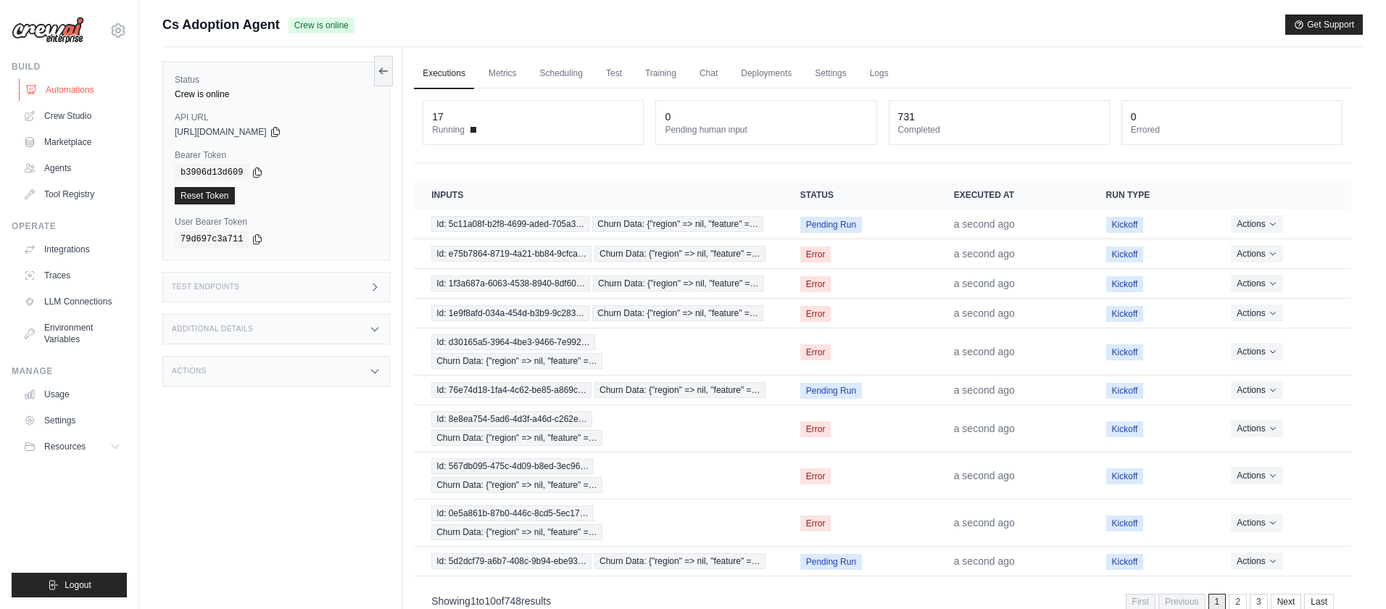
click at [48, 91] on link "Automations" at bounding box center [73, 89] width 109 height 23
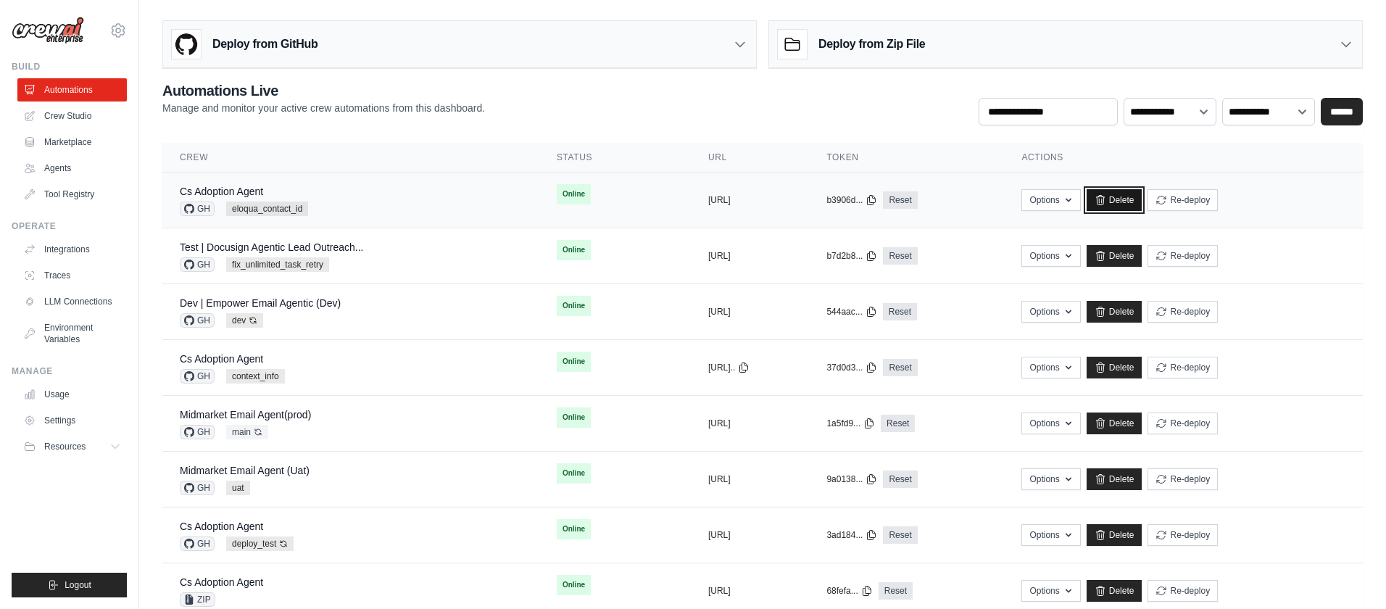
click at [1142, 199] on link "Delete" at bounding box center [1114, 200] width 56 height 22
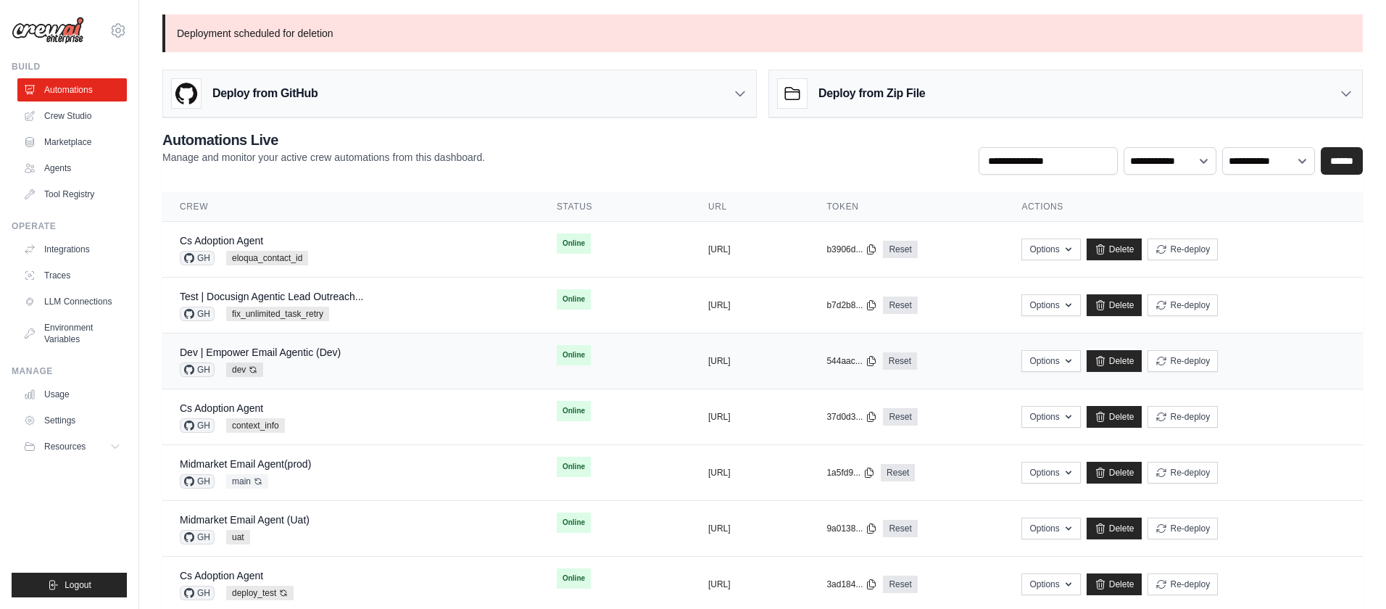
scroll to position [3, 0]
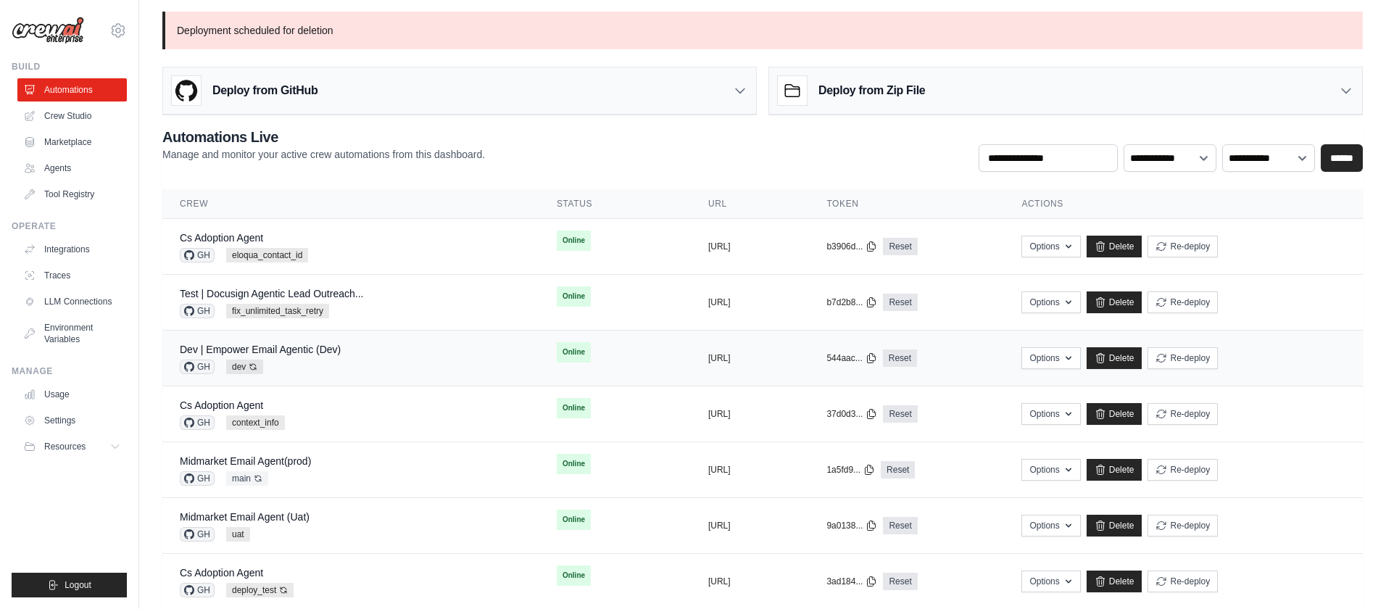
click at [401, 354] on div "Dev | Empower Email Agentic (Dev) GH dev Auto-deploy enabled" at bounding box center [351, 358] width 342 height 32
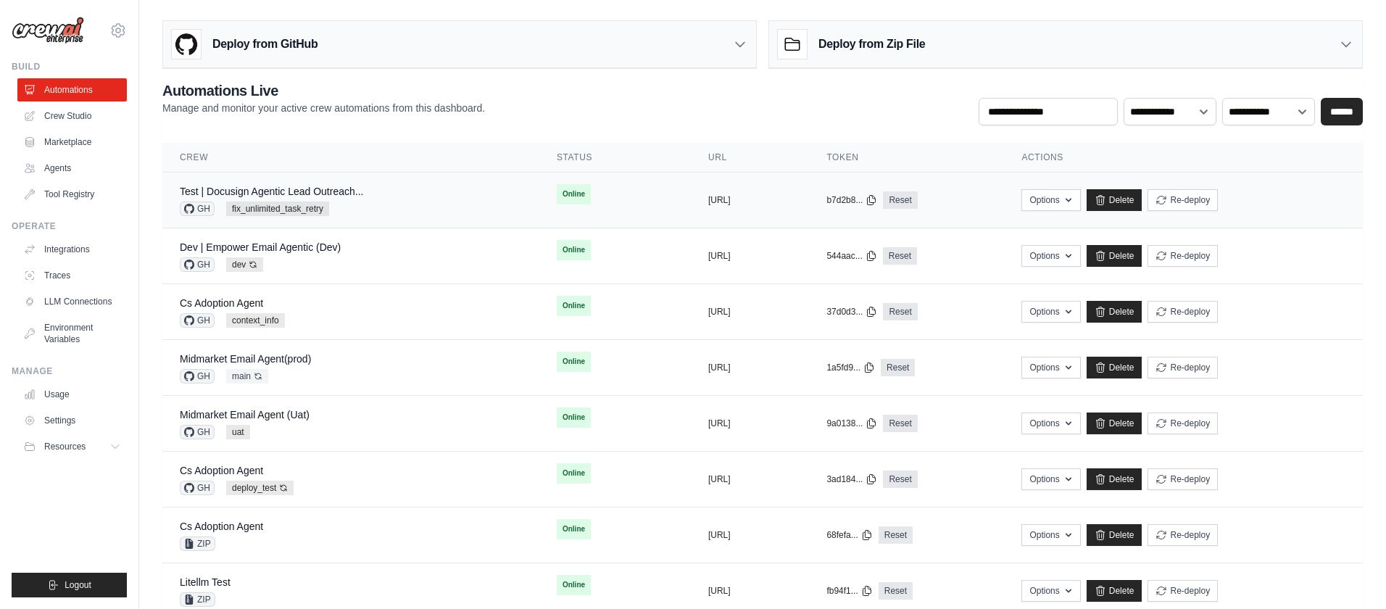
click at [417, 208] on div "Test | Docusign Agentic Lead Outreach... GH fix_unlimited_task_retry" at bounding box center [351, 200] width 342 height 32
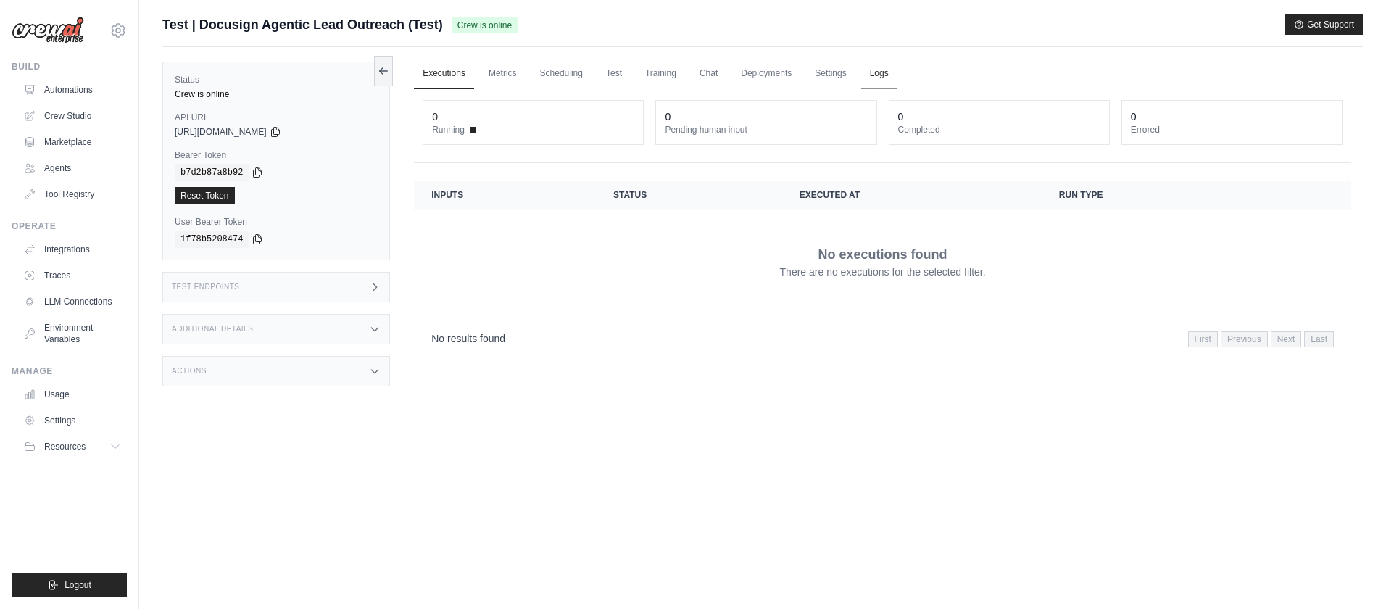
click at [892, 76] on link "Logs" at bounding box center [879, 74] width 36 height 30
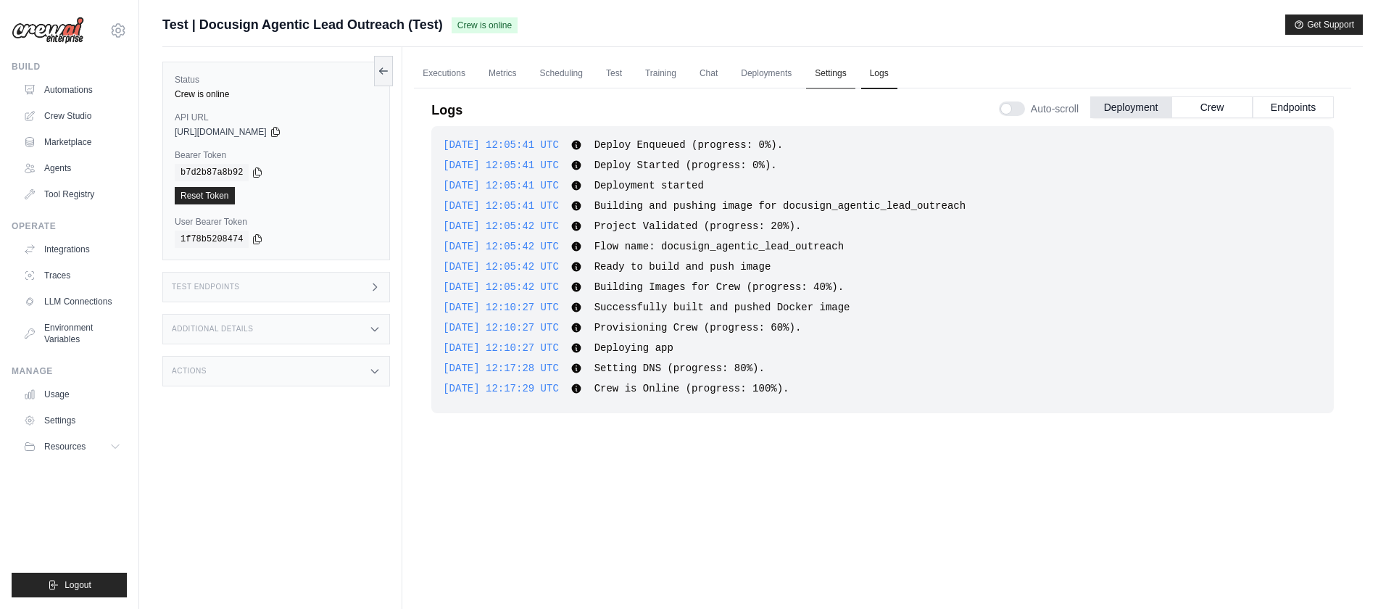
click at [826, 75] on link "Settings" at bounding box center [830, 74] width 49 height 30
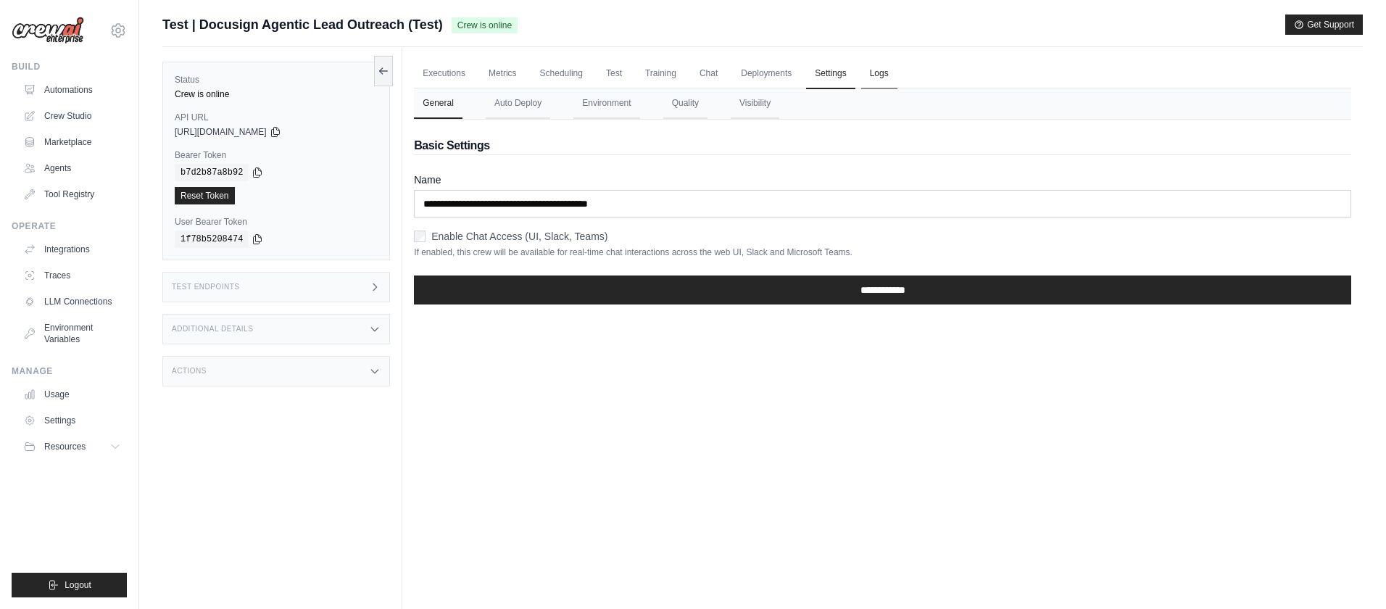
click at [874, 72] on link "Logs" at bounding box center [879, 74] width 36 height 30
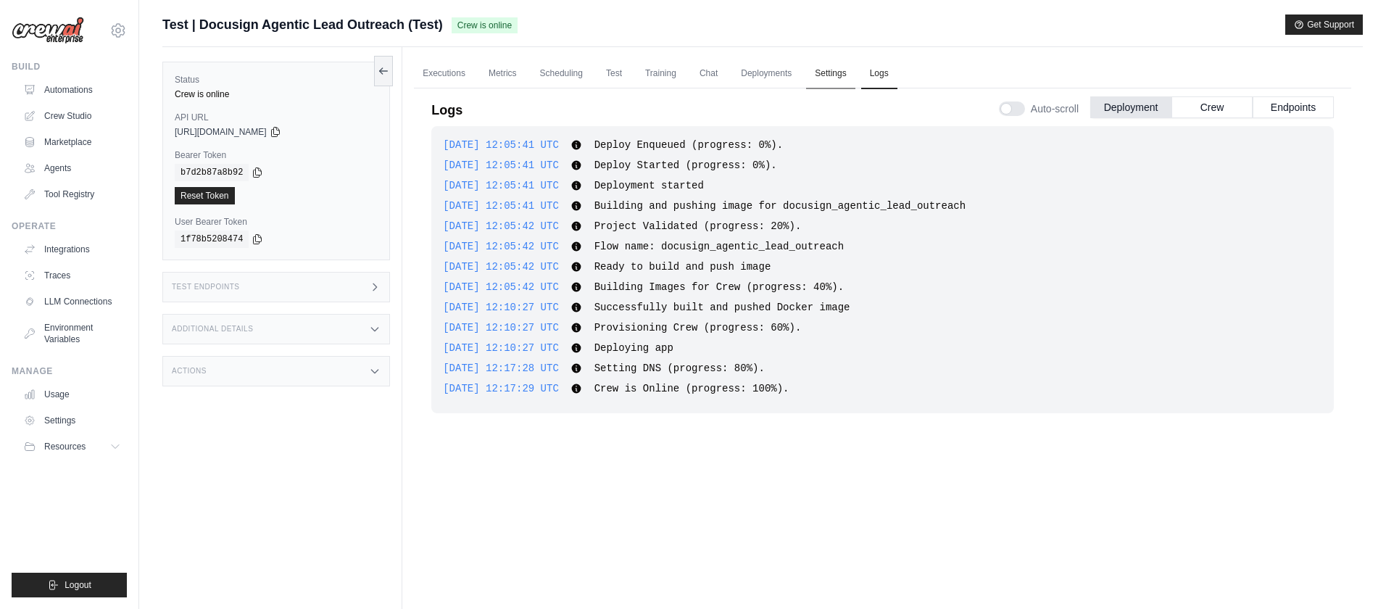
click at [828, 76] on link "Settings" at bounding box center [830, 74] width 49 height 30
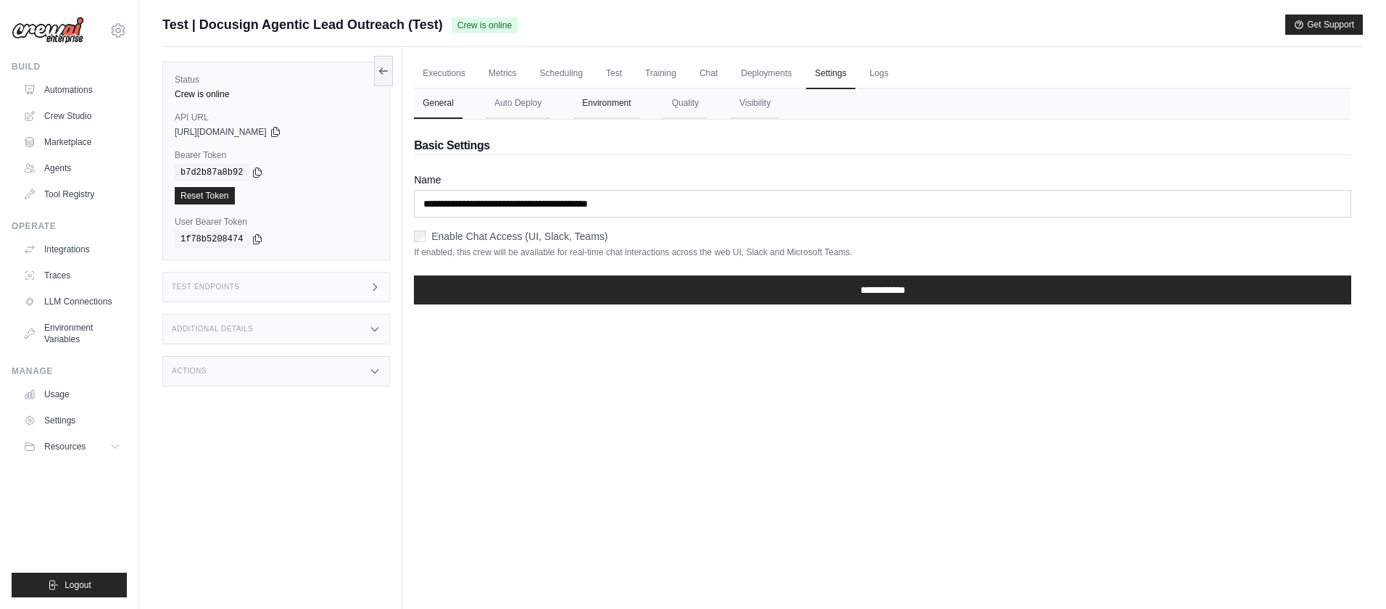
click at [608, 109] on button "Environment" at bounding box center [606, 103] width 66 height 30
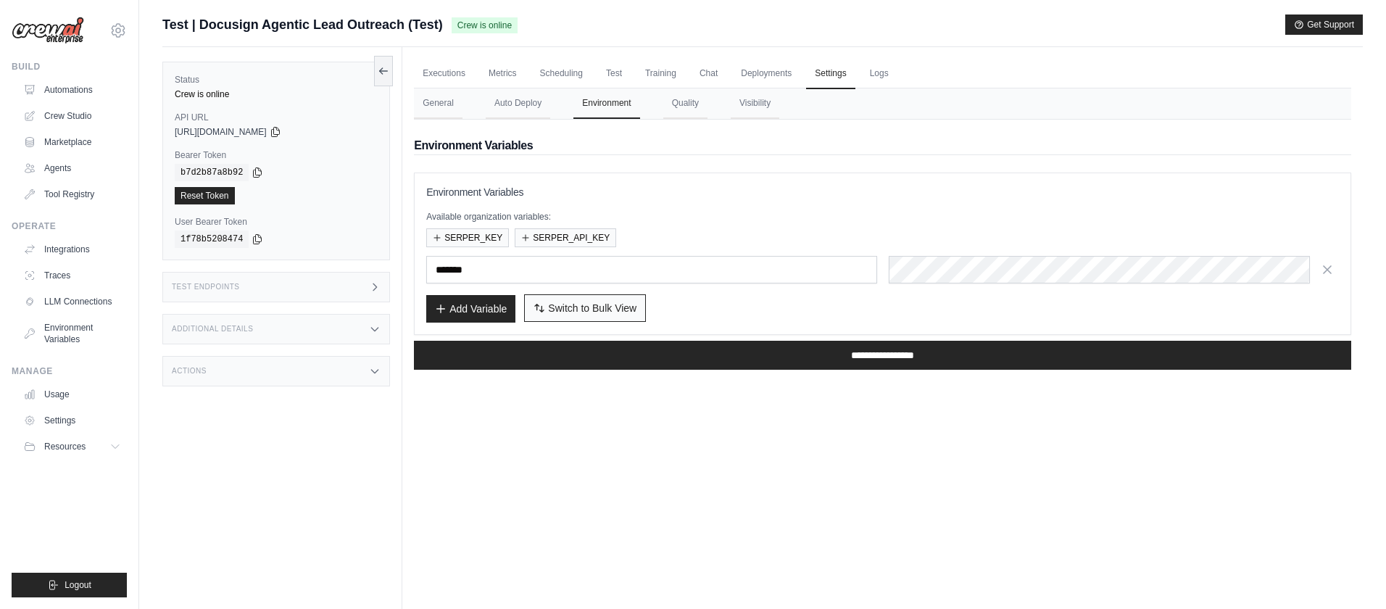
click at [578, 311] on span "Switch to Bulk View" at bounding box center [592, 308] width 88 height 14
type textarea "**********"
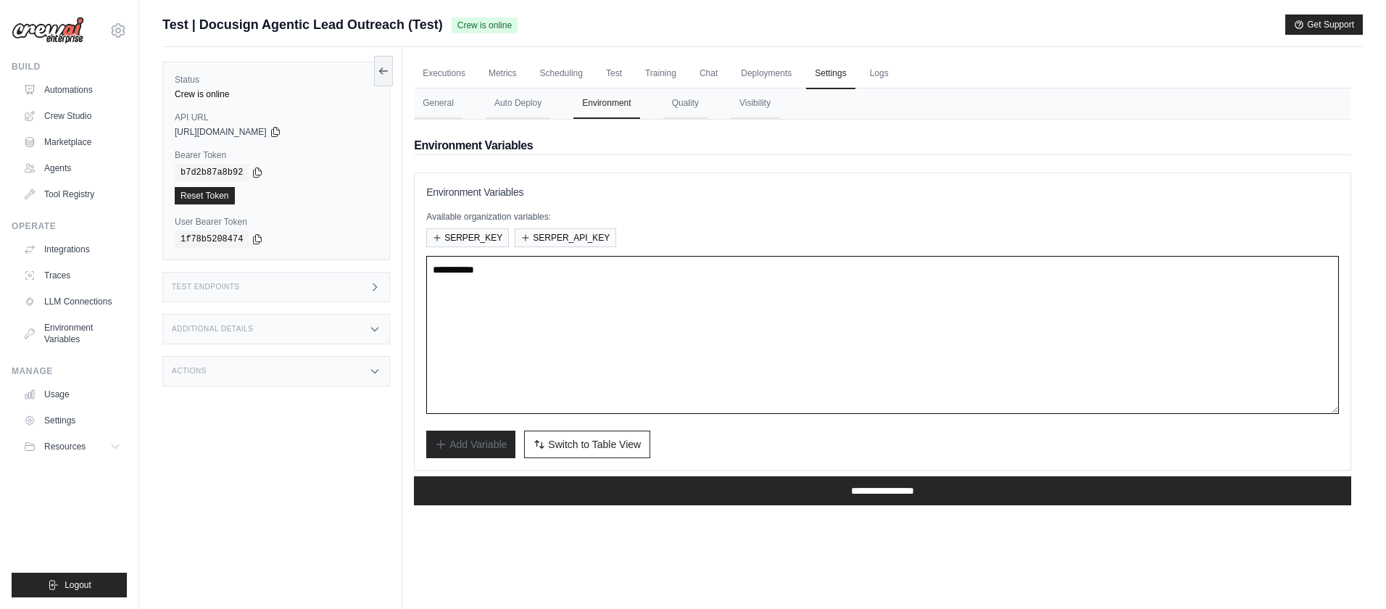
click at [580, 311] on textarea "**********" at bounding box center [882, 335] width 912 height 158
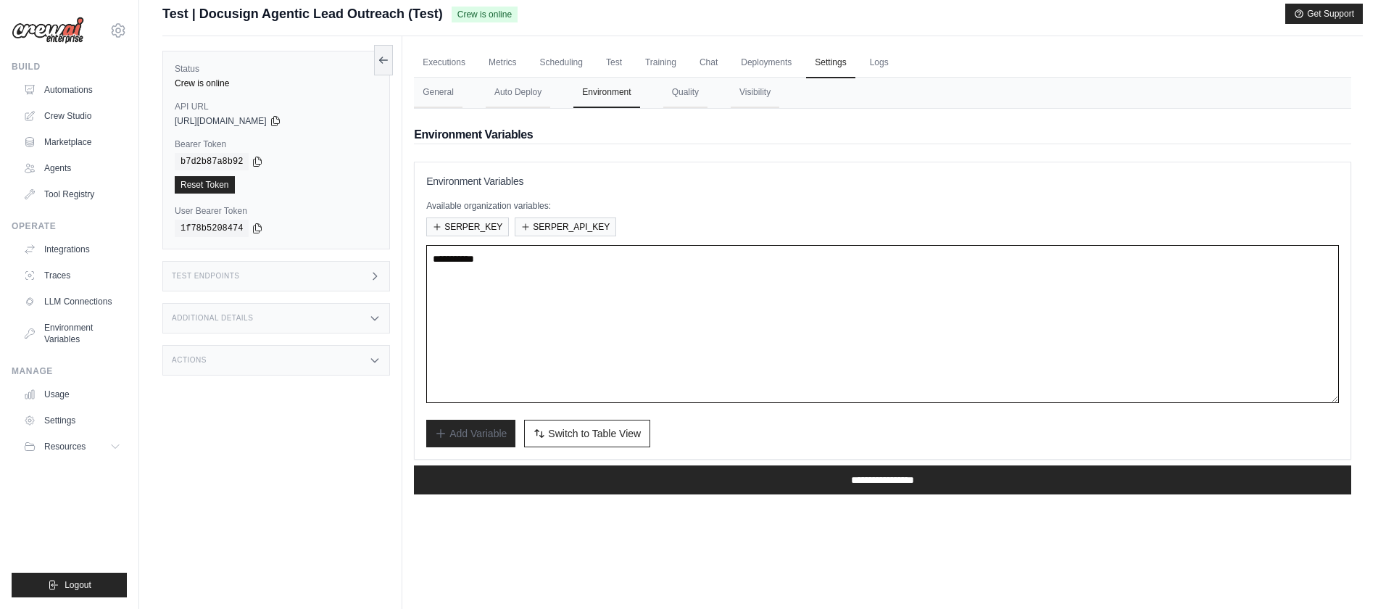
scroll to position [23, 0]
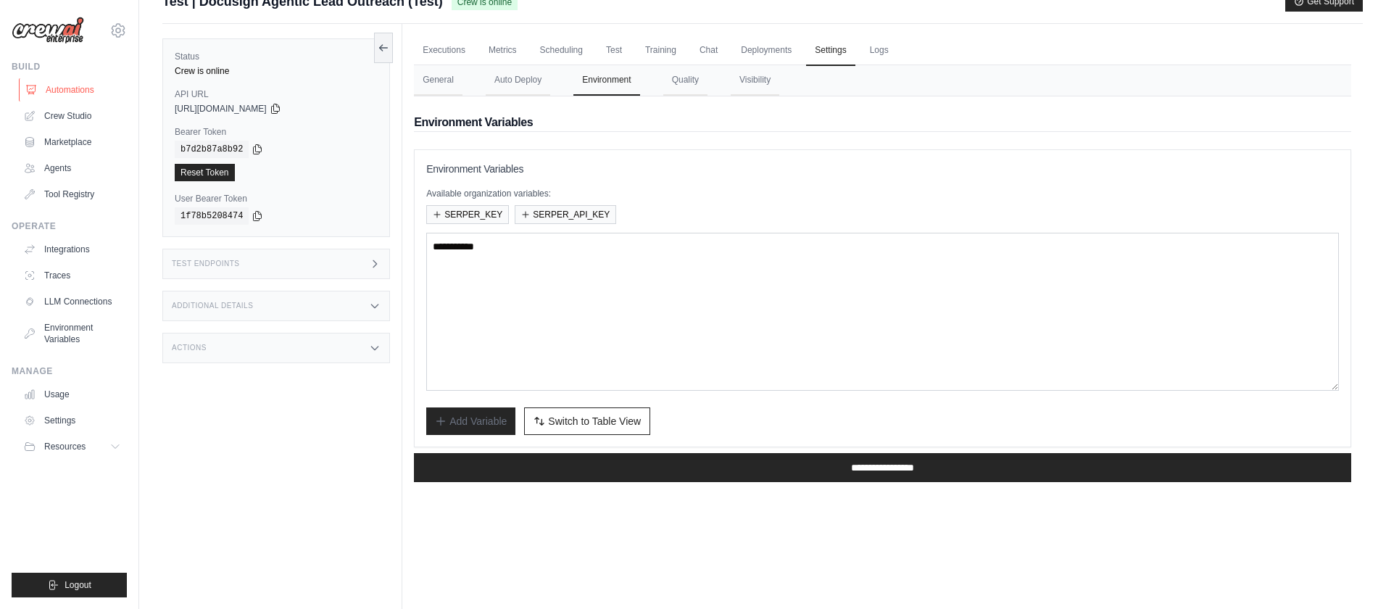
click at [73, 88] on link "Automations" at bounding box center [73, 89] width 109 height 23
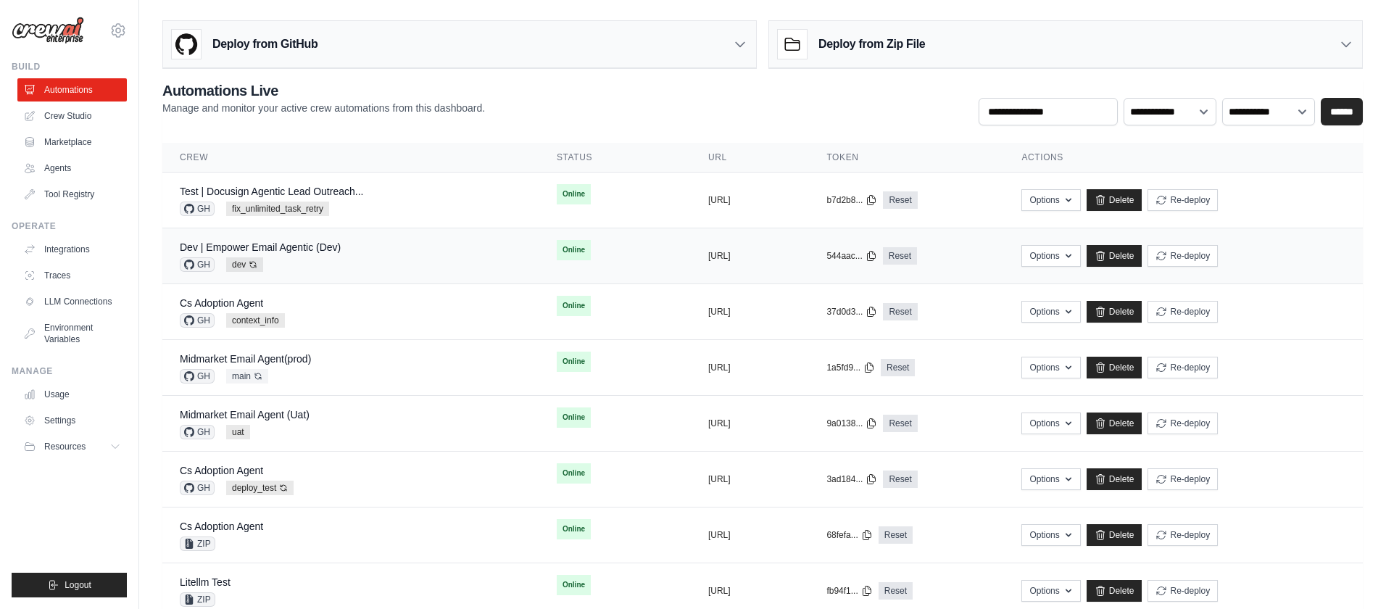
click at [326, 257] on div "GH dev Auto-deploy enabled" at bounding box center [260, 264] width 161 height 14
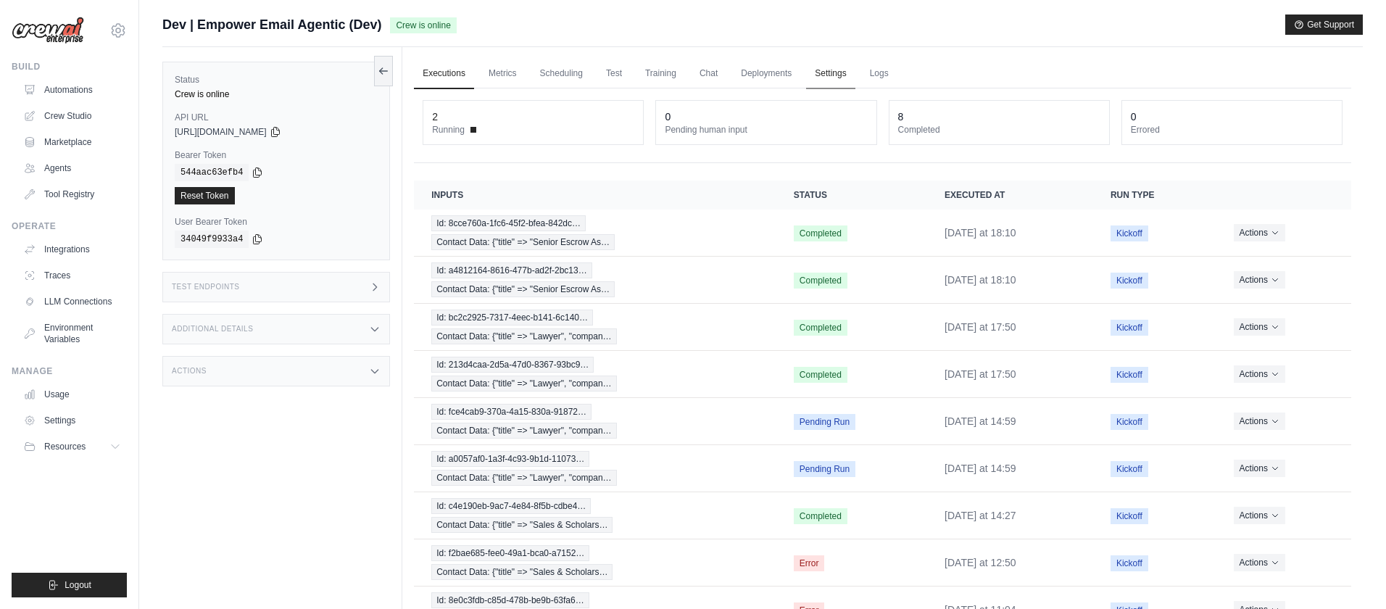
click at [834, 74] on link "Settings" at bounding box center [830, 74] width 49 height 30
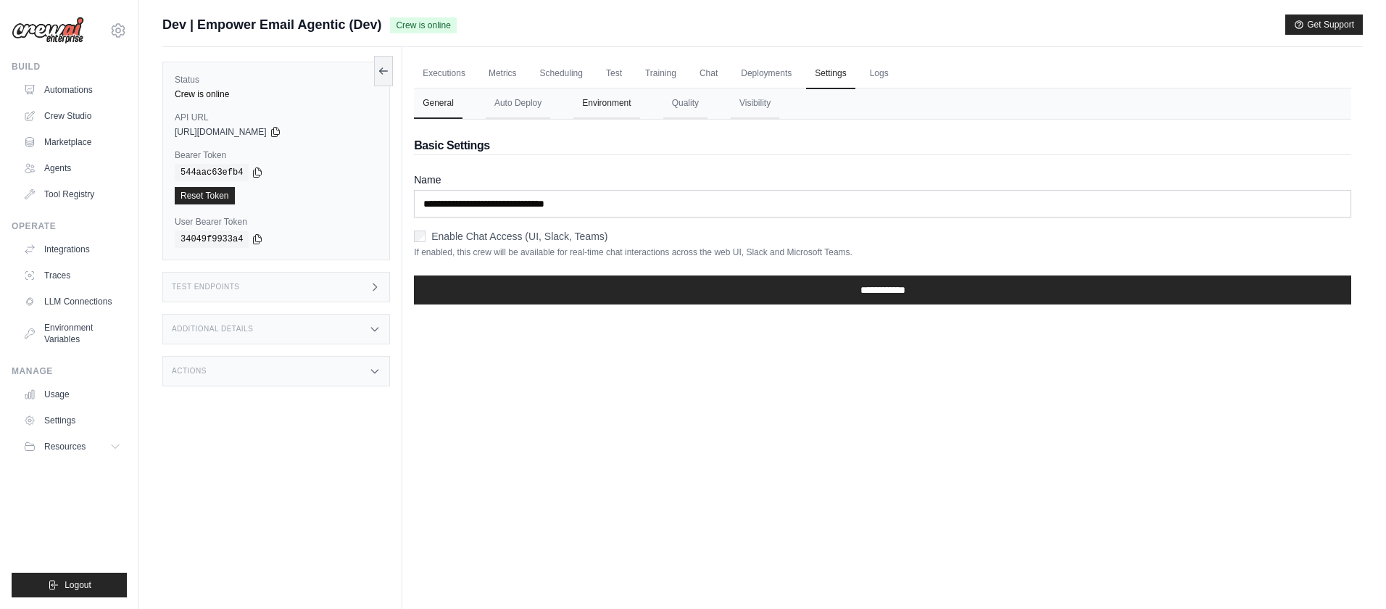
click at [604, 110] on button "Environment" at bounding box center [606, 103] width 66 height 30
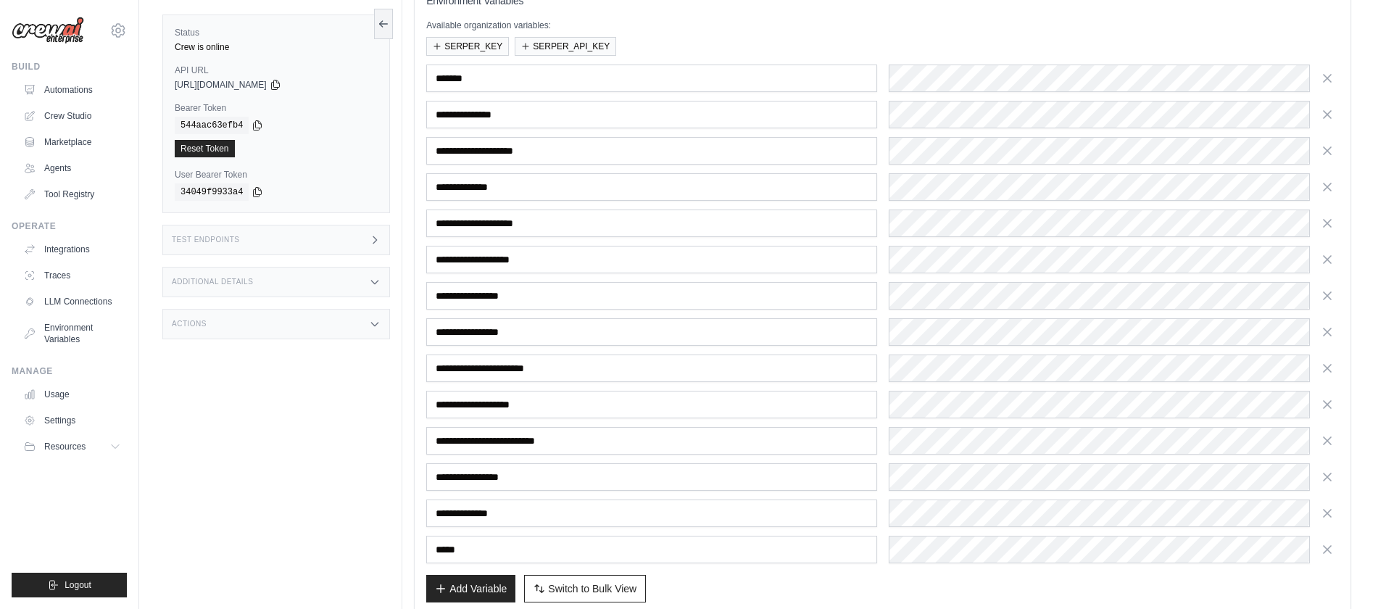
scroll to position [270, 0]
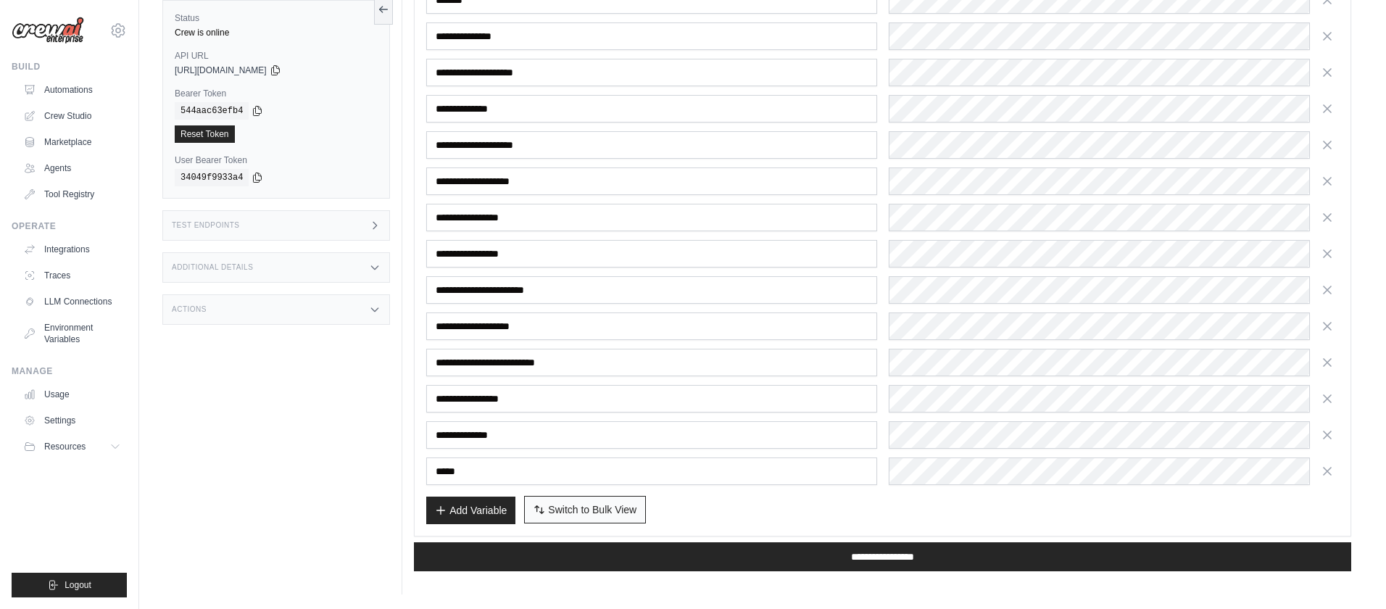
click at [574, 513] on span "Switch to Bulk View" at bounding box center [592, 509] width 88 height 14
type textarea "**********"
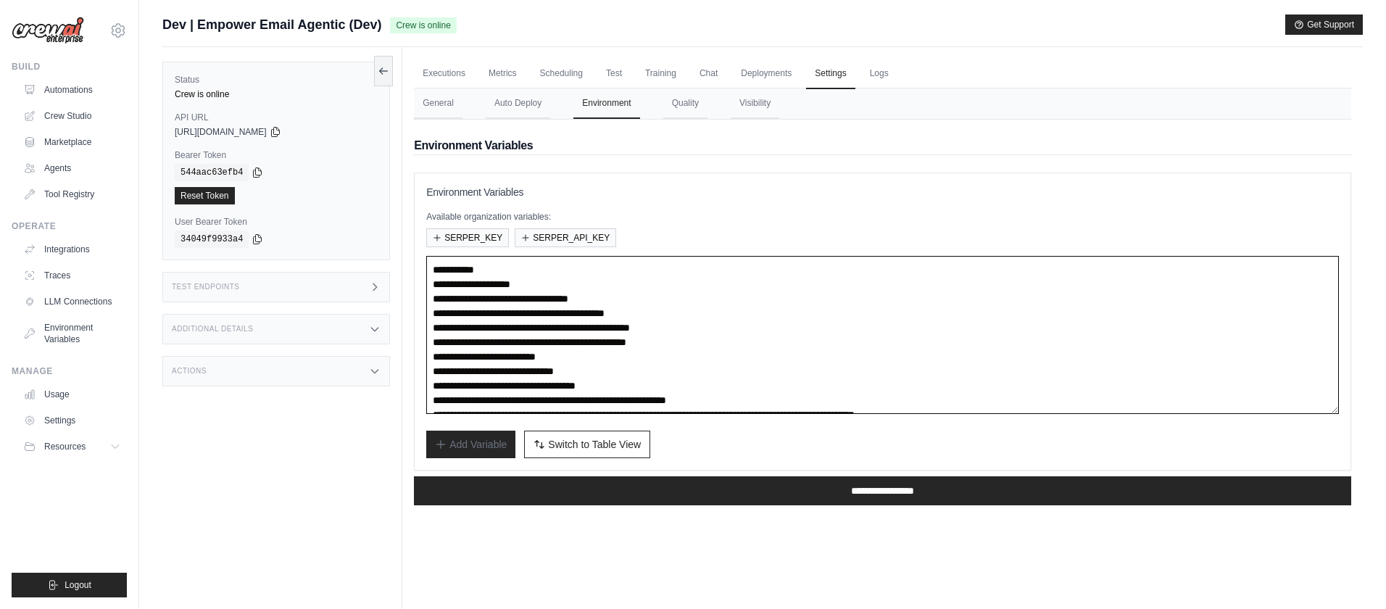
scroll to position [58, 0]
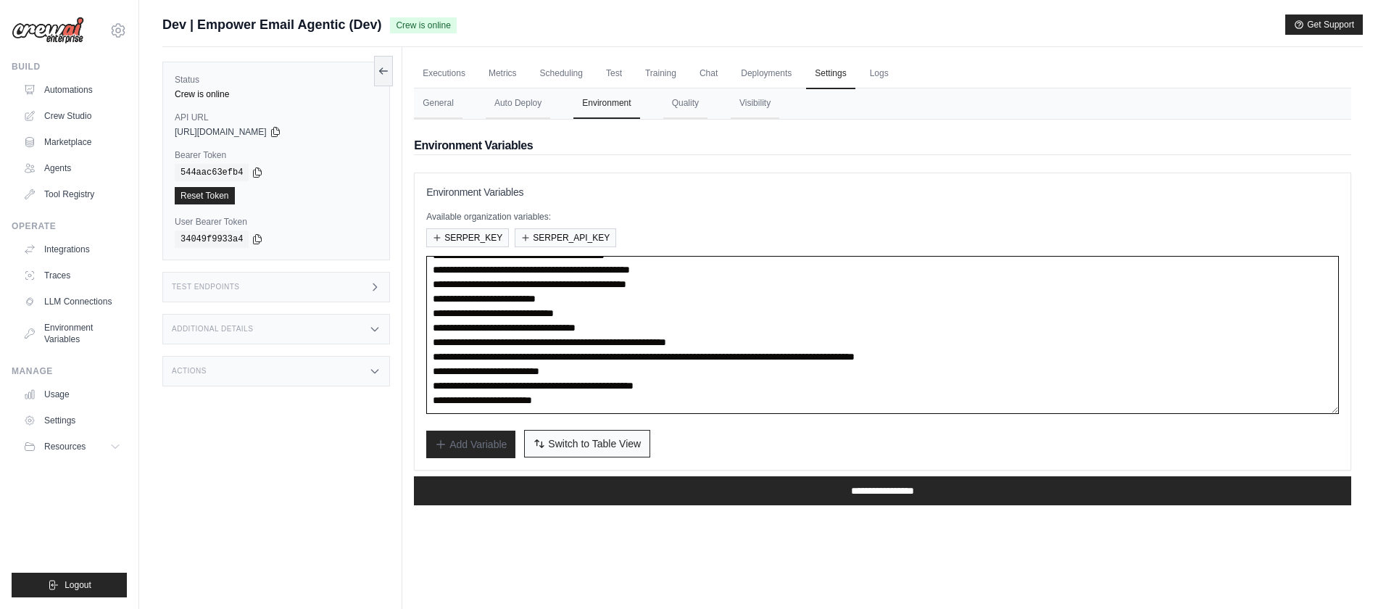
drag, startPoint x: 430, startPoint y: 265, endPoint x: 588, endPoint y: 430, distance: 228.1
click at [588, 430] on div "**********" at bounding box center [882, 321] width 912 height 273
click at [84, 89] on link "Automations" at bounding box center [73, 89] width 109 height 23
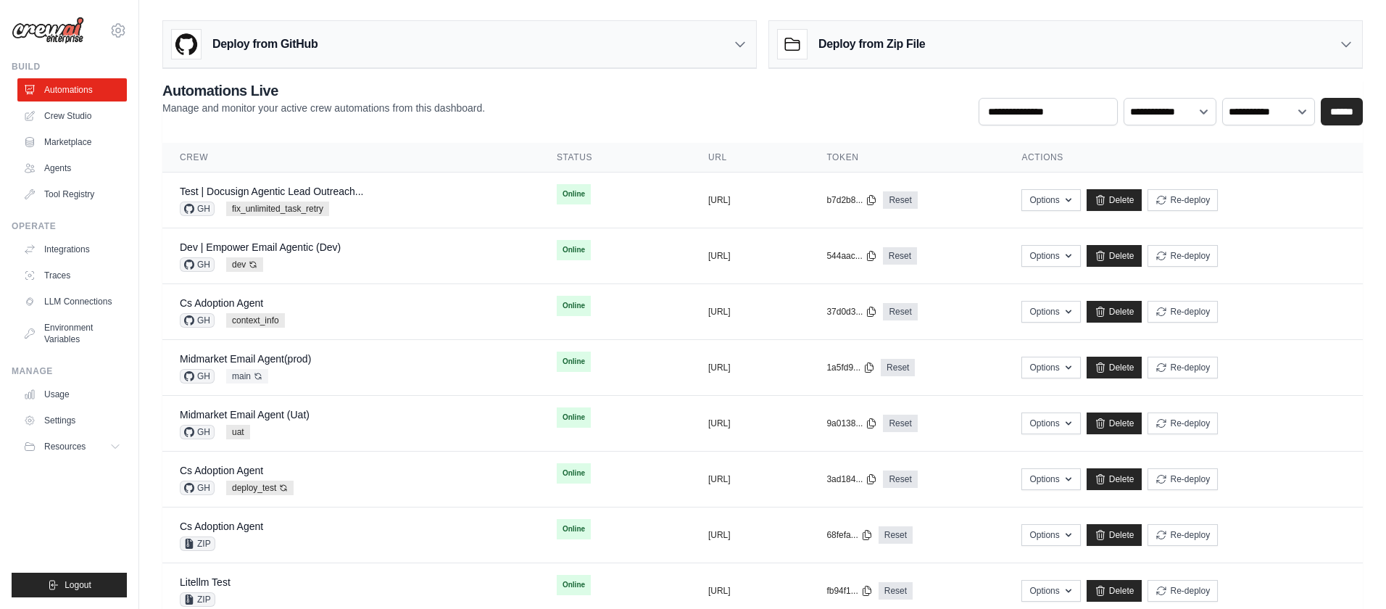
click at [296, 51] on h3 "Deploy from GitHub" at bounding box center [264, 44] width 105 height 17
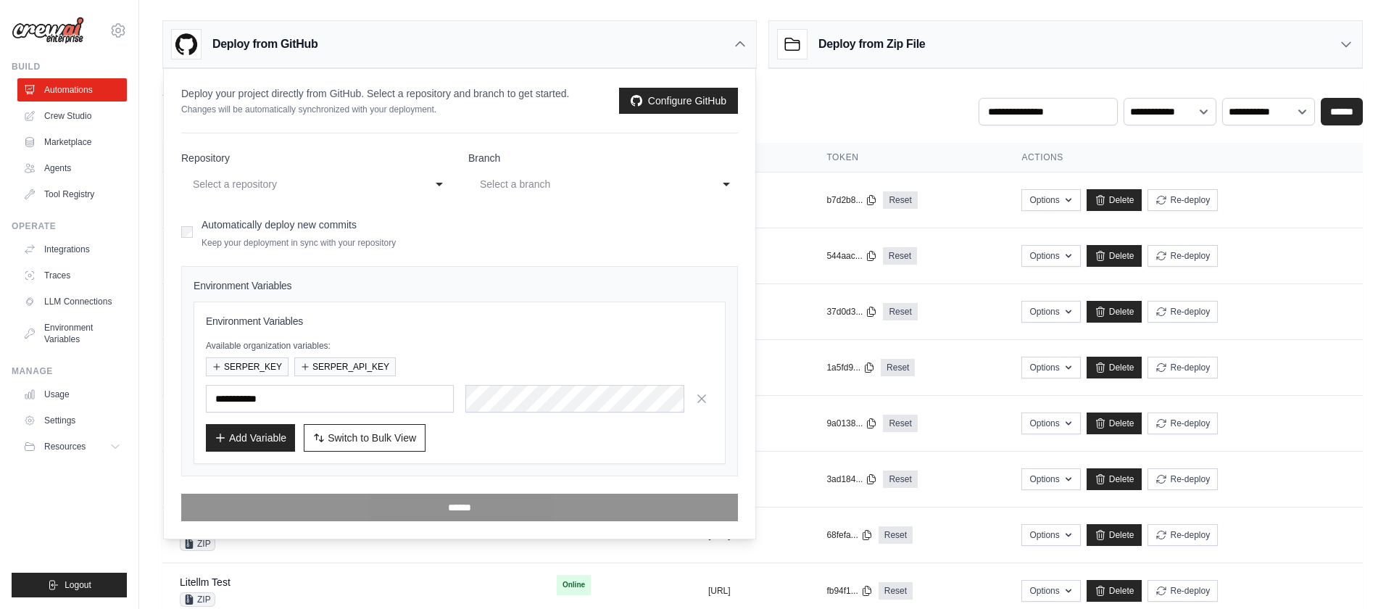
click at [282, 180] on div "Select a repository" at bounding box center [301, 183] width 217 height 17
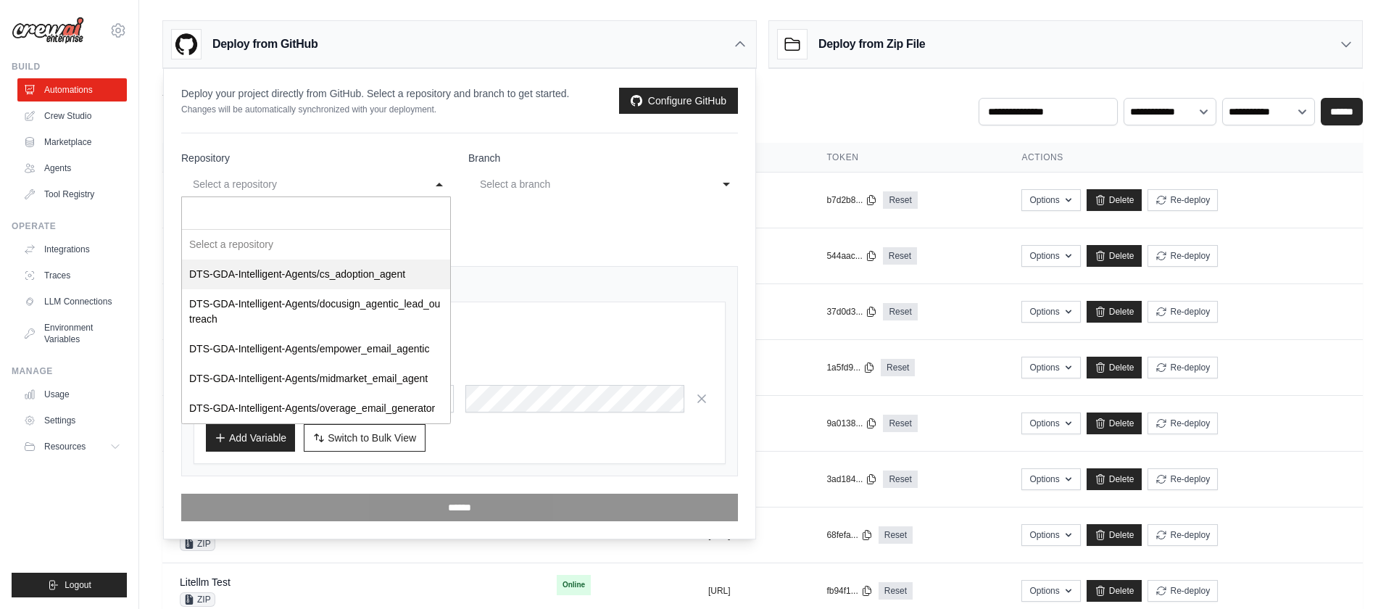
select select "**********"
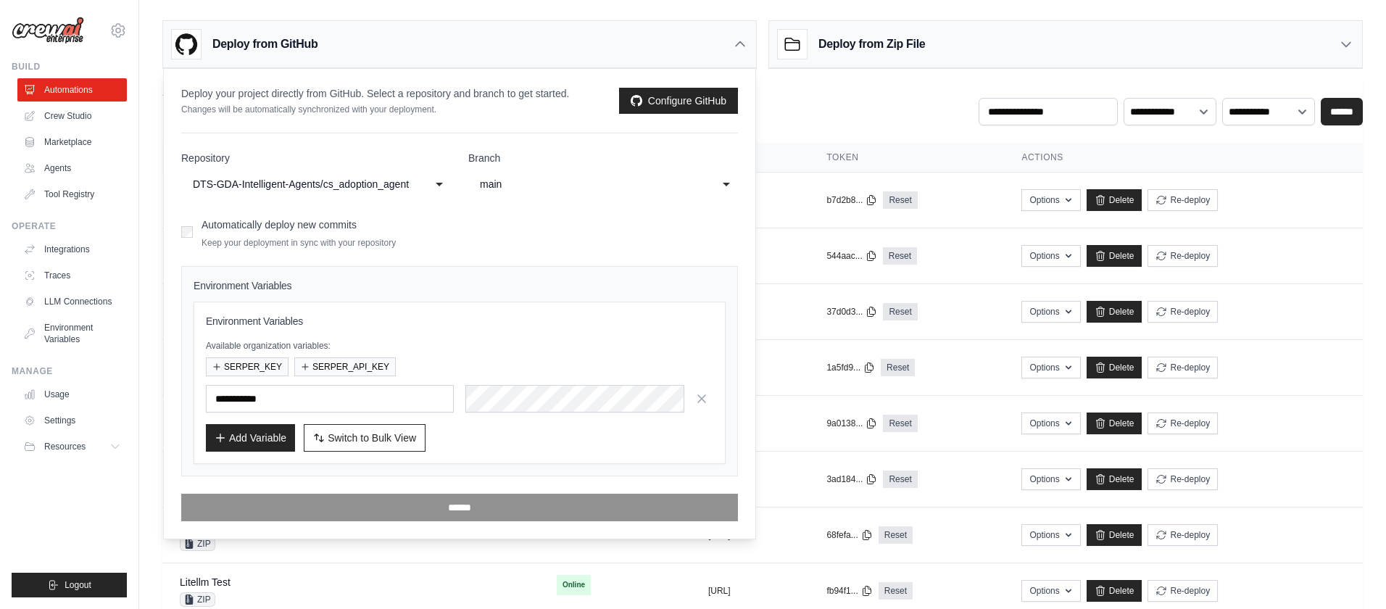
click at [534, 188] on div "main" at bounding box center [588, 183] width 217 height 17
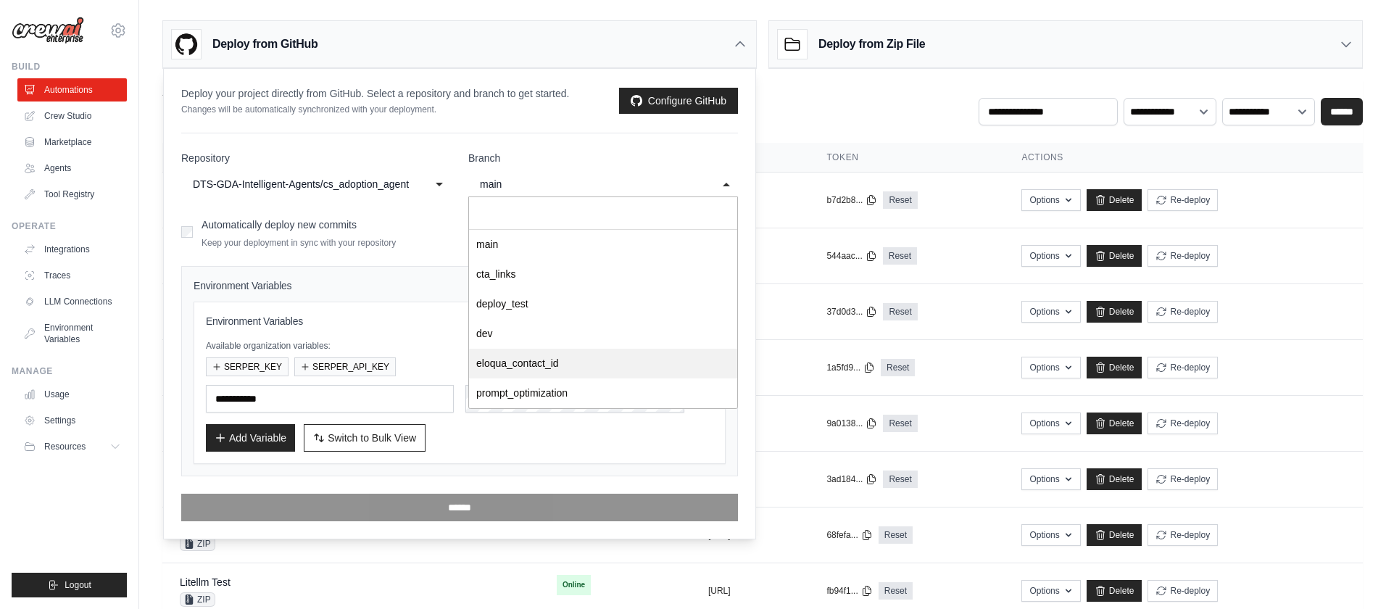
select select "**********"
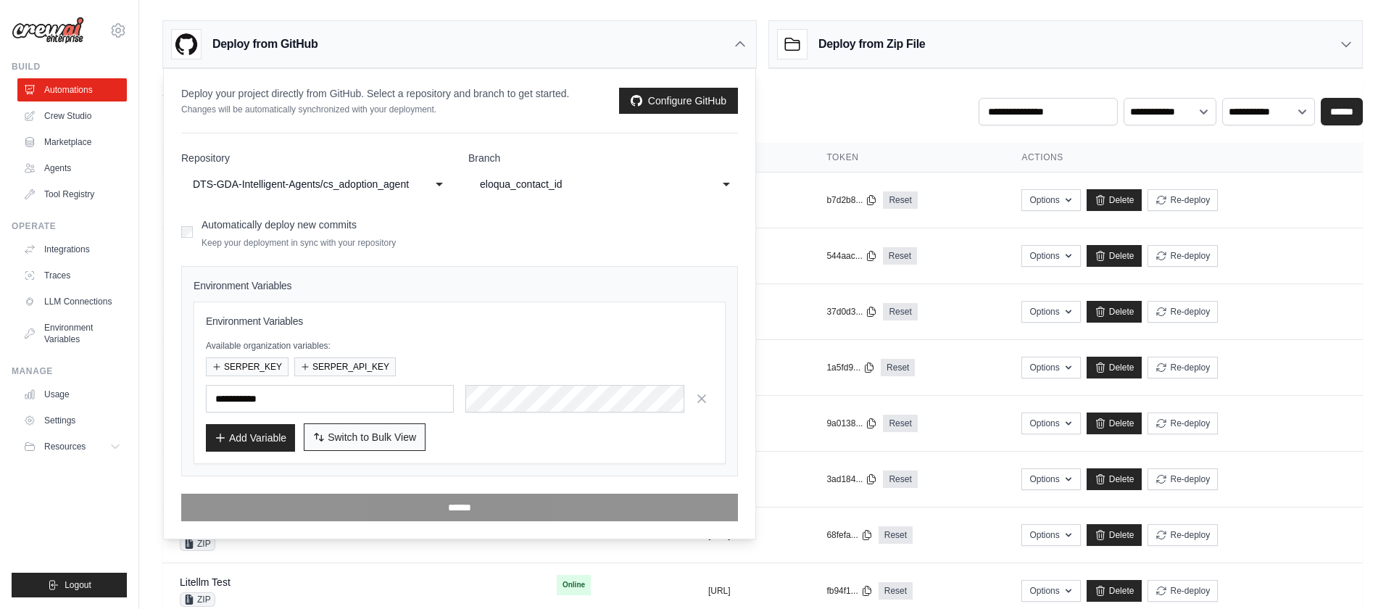
click at [369, 439] on span "Switch to Bulk View" at bounding box center [372, 437] width 88 height 14
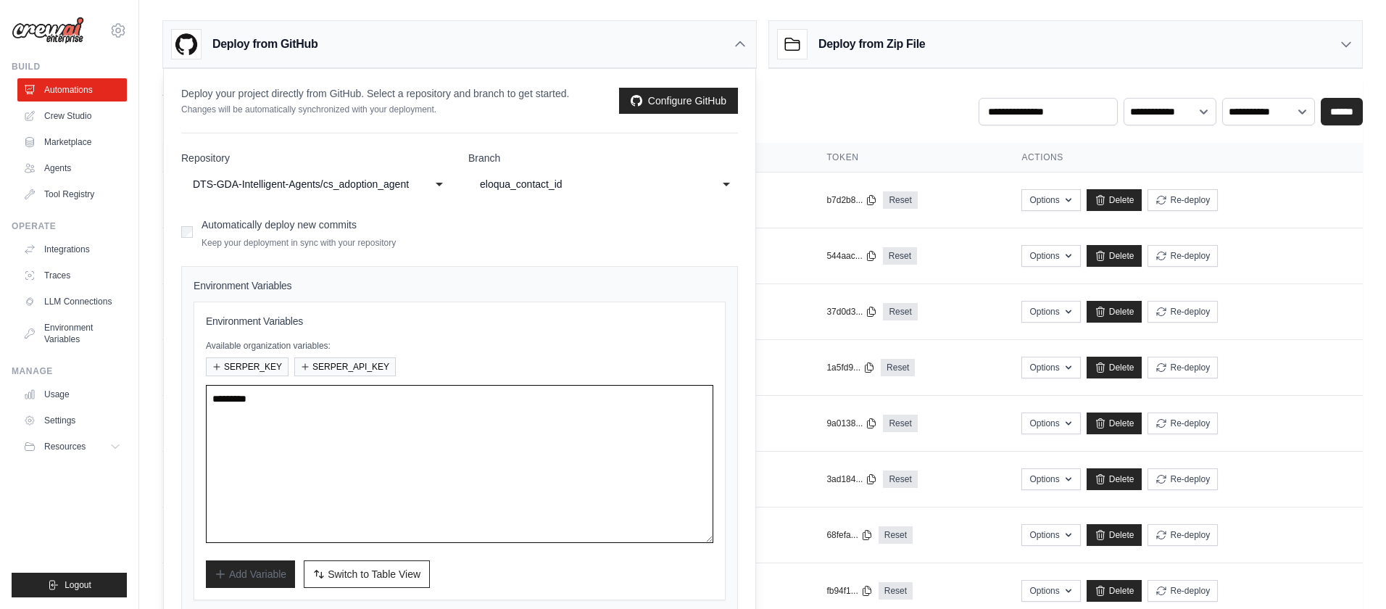
click at [367, 432] on textarea at bounding box center [459, 464] width 507 height 158
paste textarea "**********"
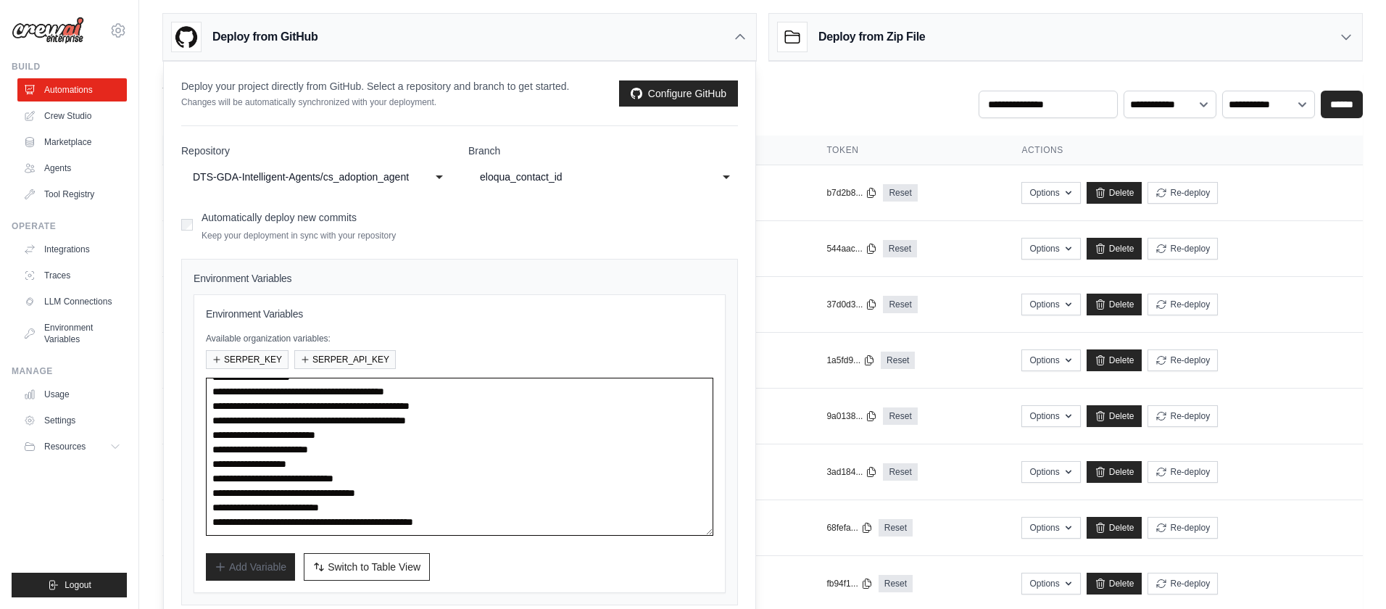
scroll to position [9, 0]
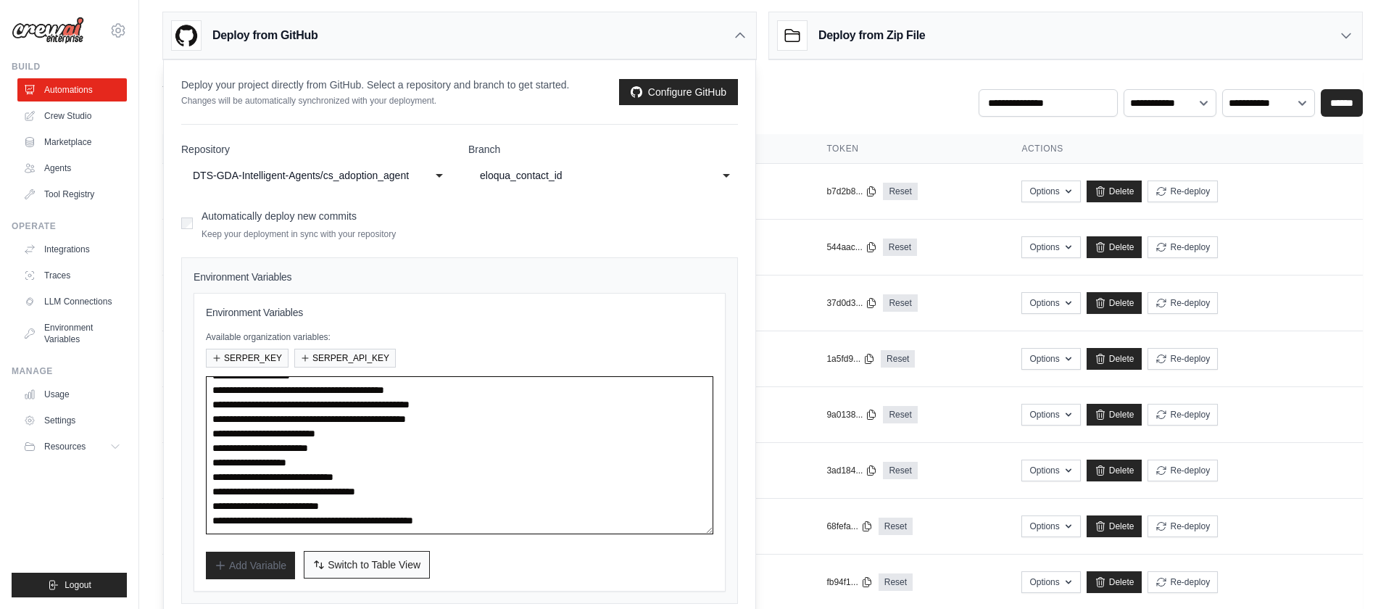
type textarea "**********"
click at [396, 559] on span "Switch to Table View" at bounding box center [374, 564] width 93 height 14
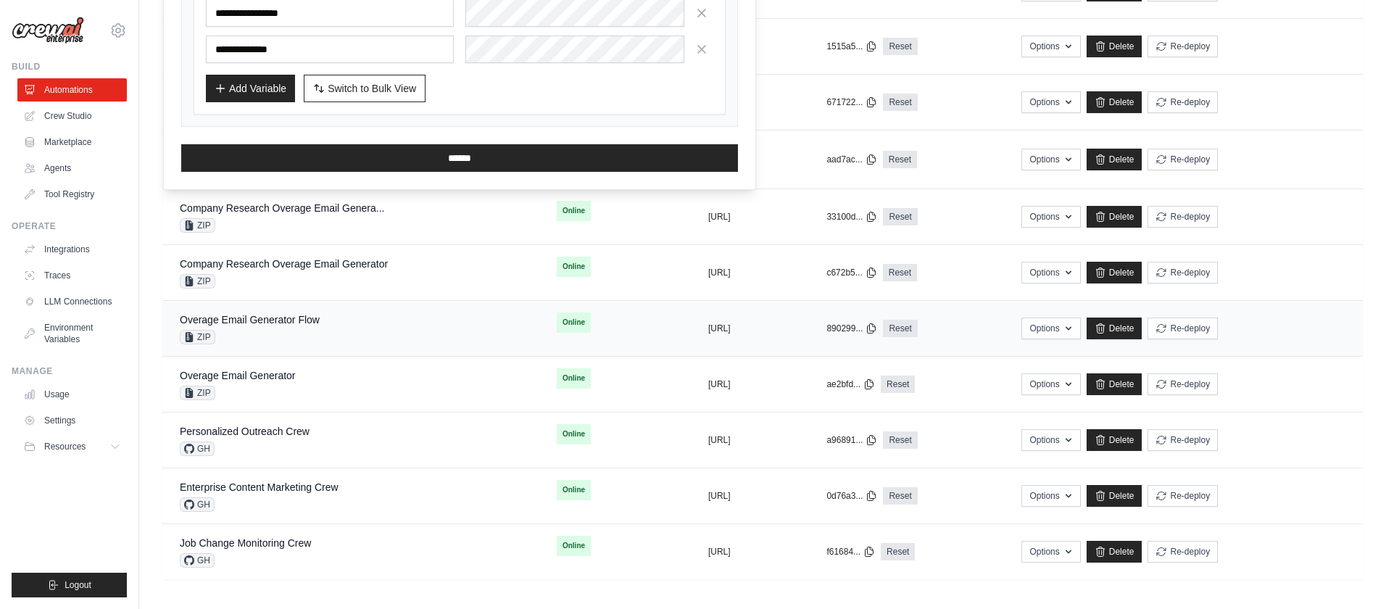
scroll to position [714, 0]
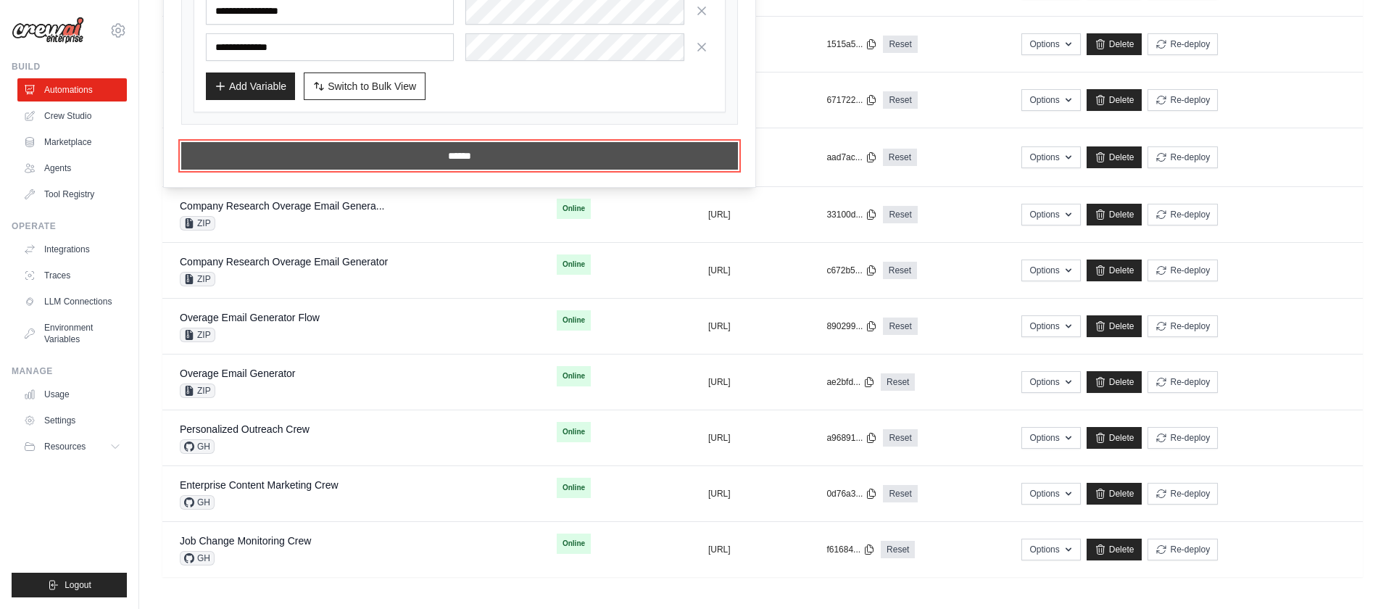
click at [457, 158] on input "******" at bounding box center [459, 156] width 557 height 28
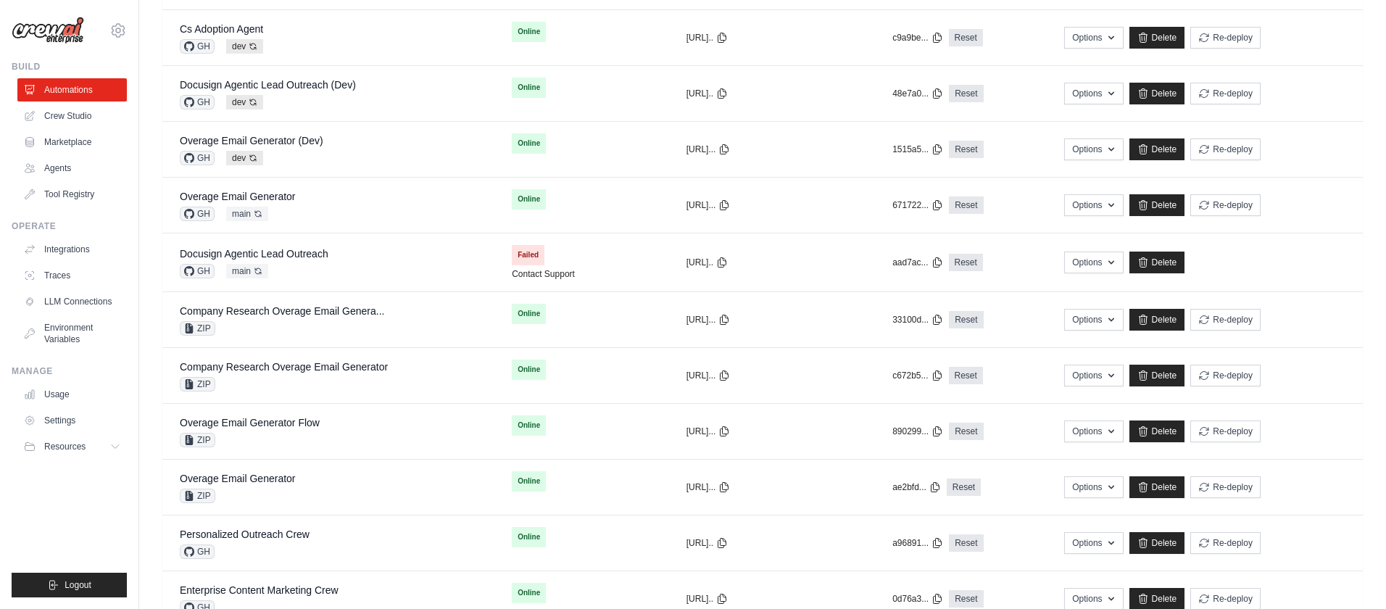
scroll to position [0, 0]
